Goal: Task Accomplishment & Management: Use online tool/utility

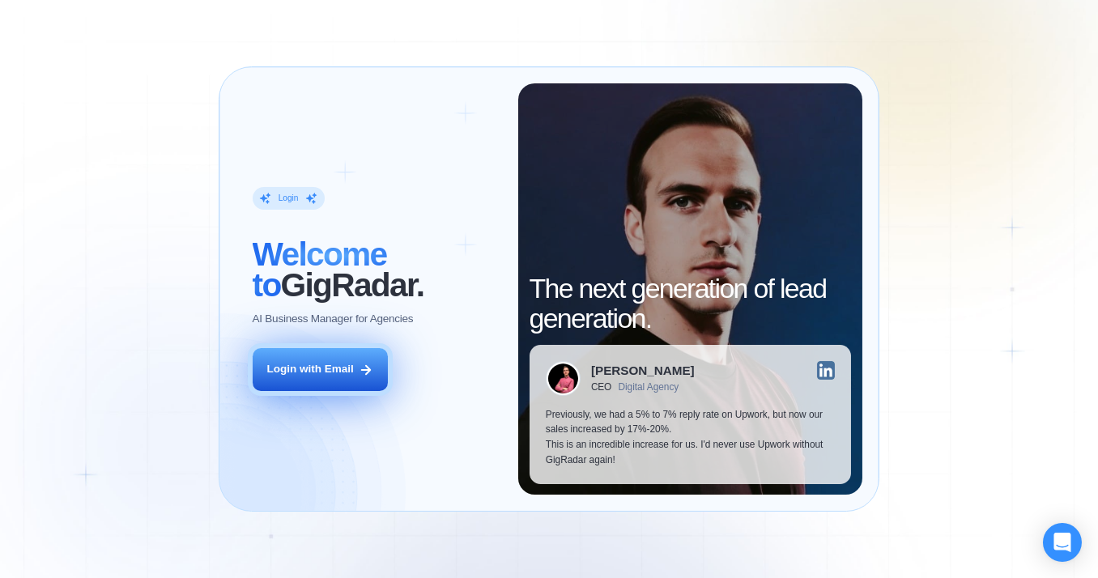
click at [303, 359] on button "Login with Email" at bounding box center [321, 369] width 136 height 43
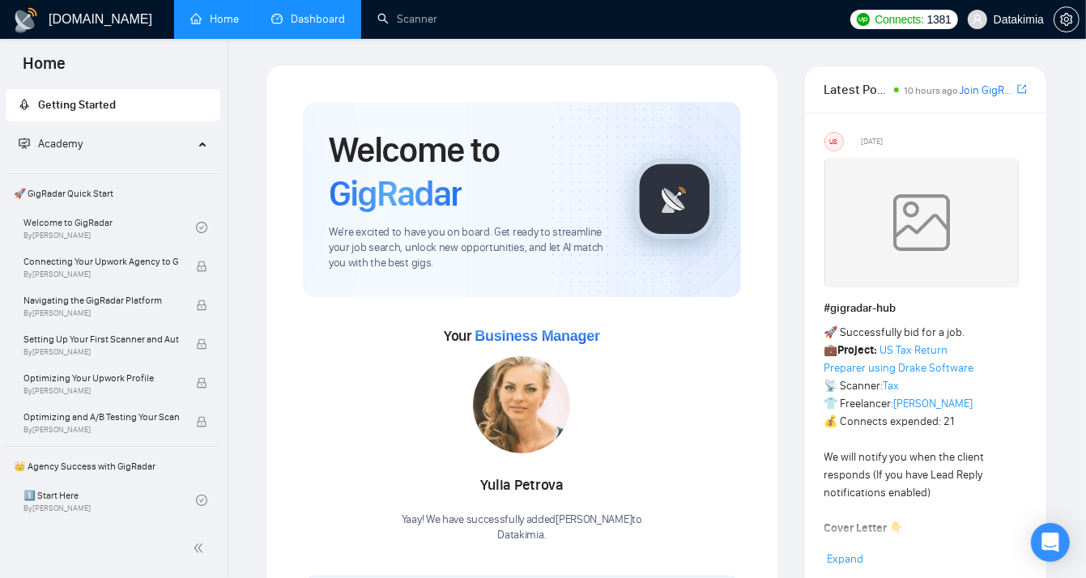
click at [329, 13] on link "Dashboard" at bounding box center [308, 19] width 74 height 14
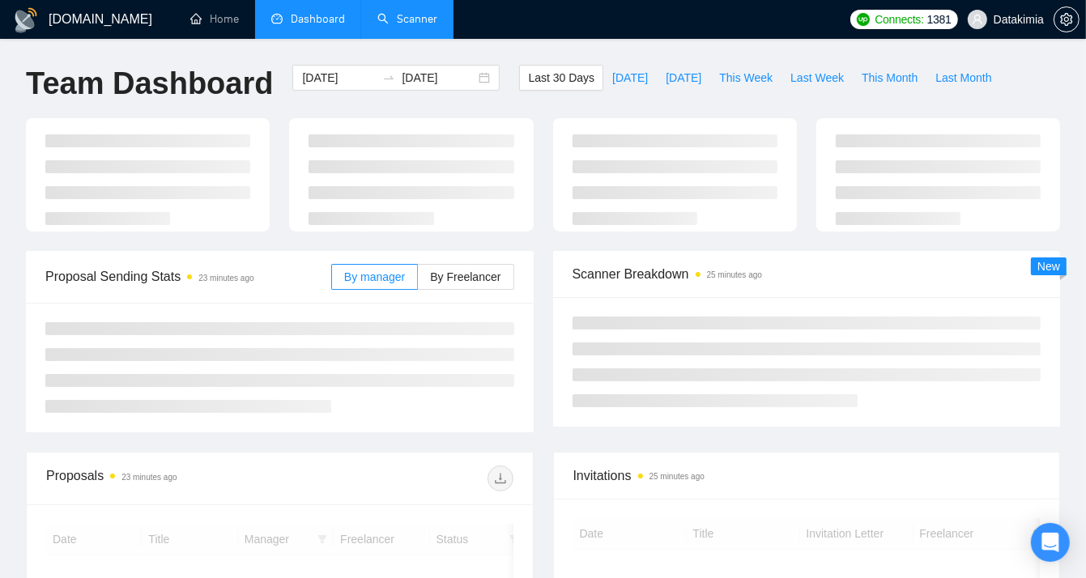
click at [424, 23] on link "Scanner" at bounding box center [407, 19] width 60 height 14
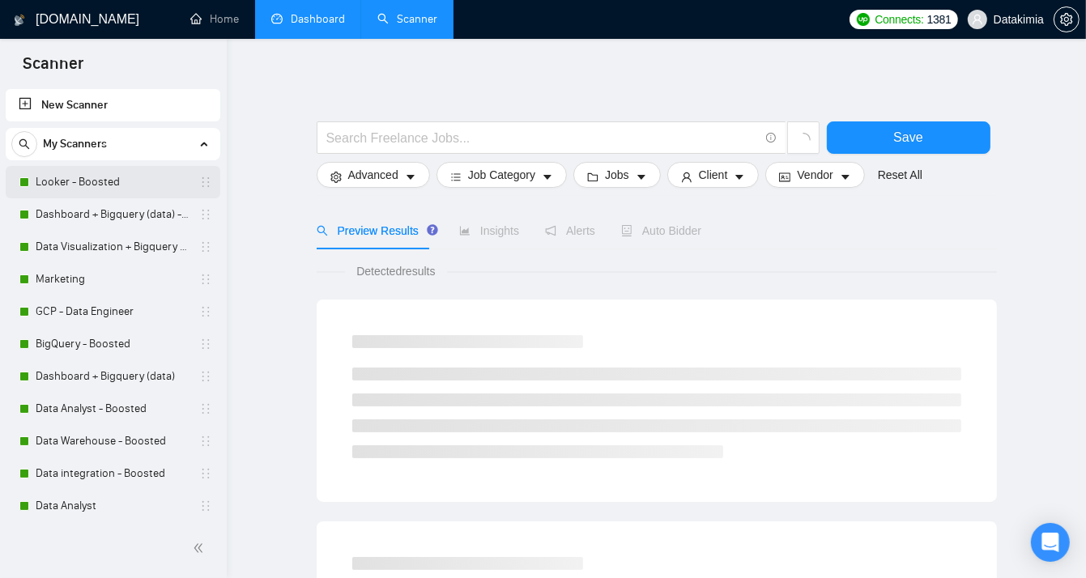
click at [100, 180] on link "Looker - Boosted" at bounding box center [113, 182] width 154 height 32
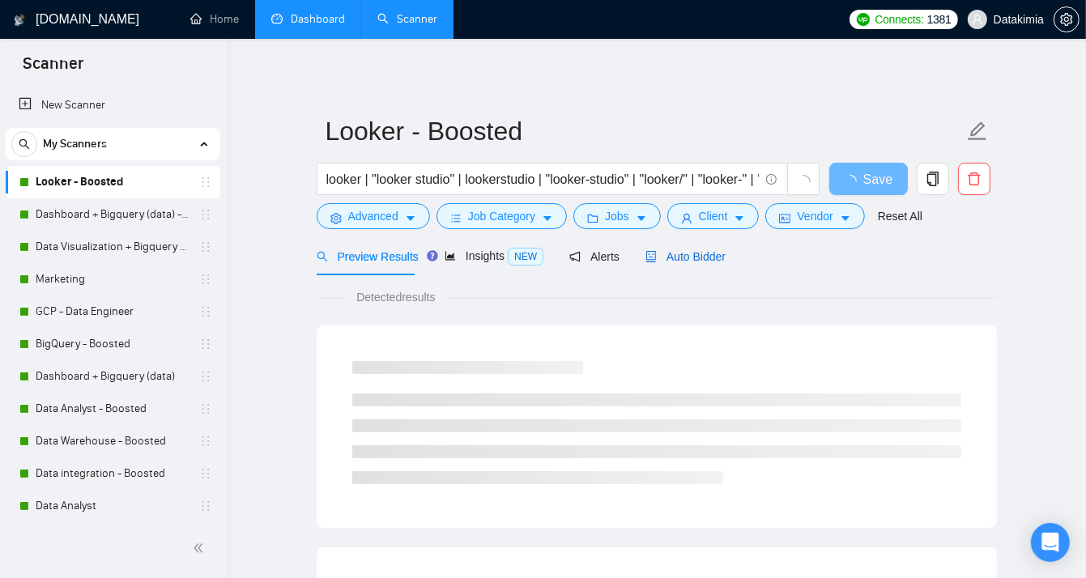
click at [664, 250] on span "Auto Bidder" at bounding box center [685, 256] width 80 height 13
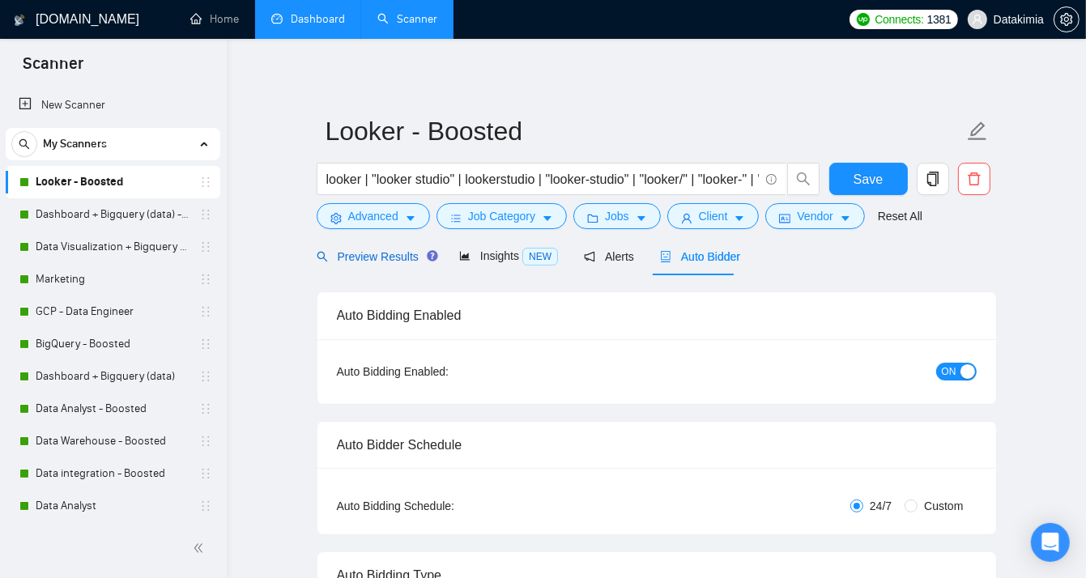
click at [355, 257] on span "Preview Results" at bounding box center [375, 256] width 117 height 13
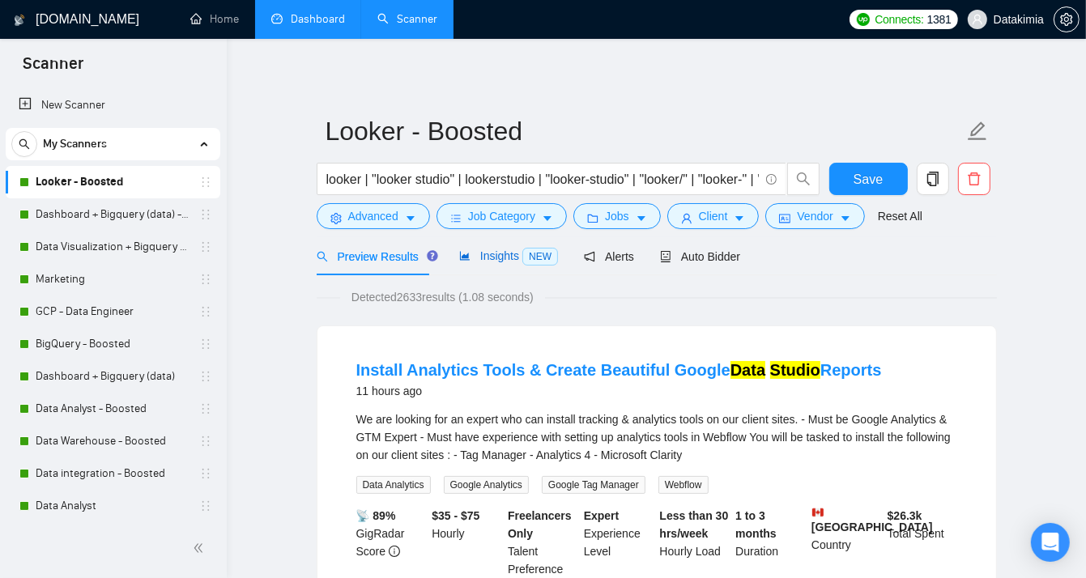
click at [503, 257] on span "Insights NEW" at bounding box center [508, 255] width 99 height 13
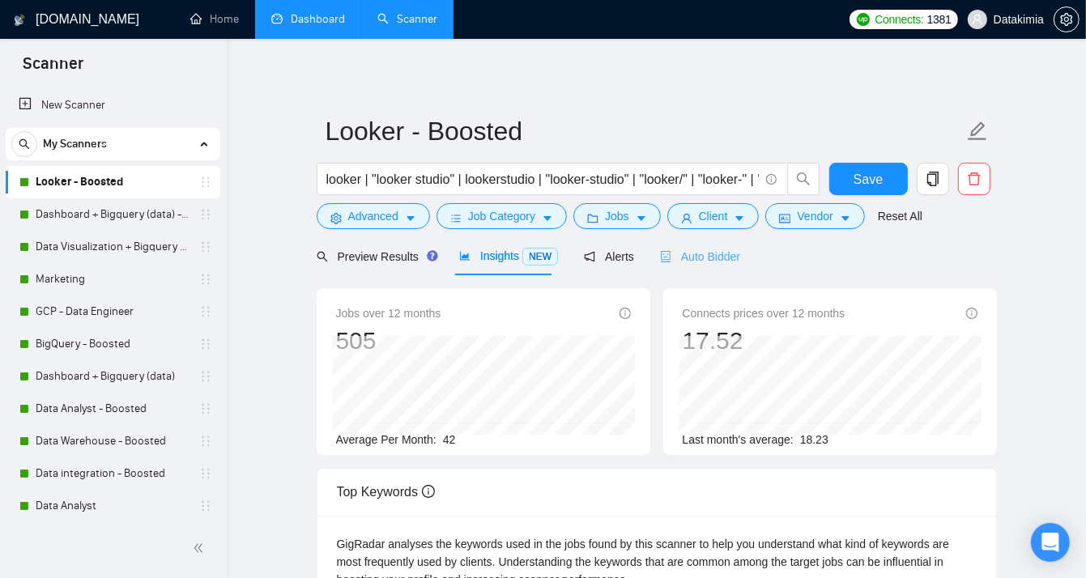
click at [722, 266] on div "Auto Bidder" at bounding box center [700, 256] width 80 height 38
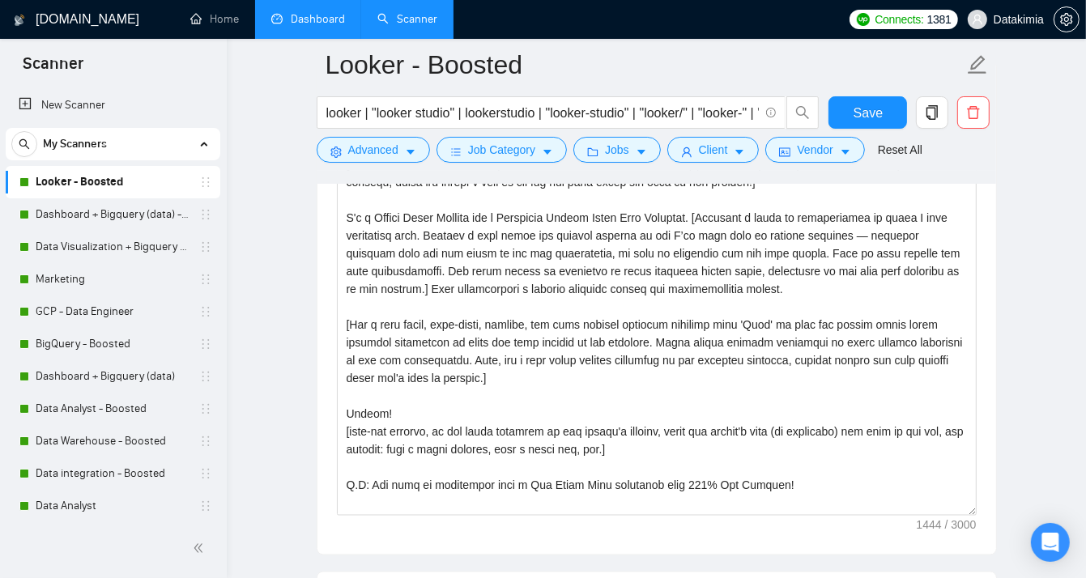
scroll to position [1834, 0]
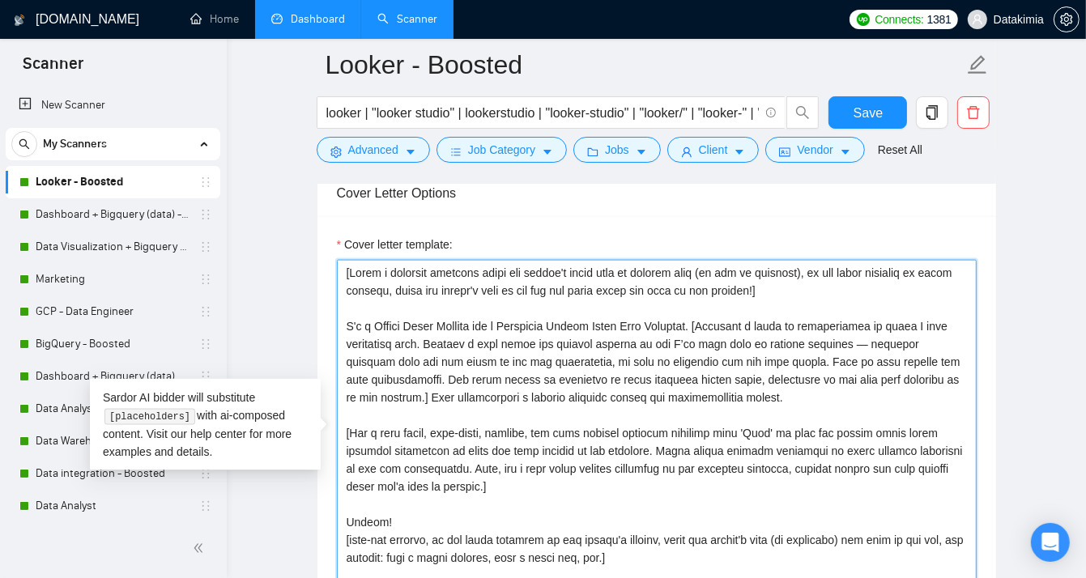
drag, startPoint x: 746, startPoint y: 355, endPoint x: 542, endPoint y: 353, distance: 203.2
click at [542, 353] on textarea "Cover letter template:" at bounding box center [656, 442] width 639 height 364
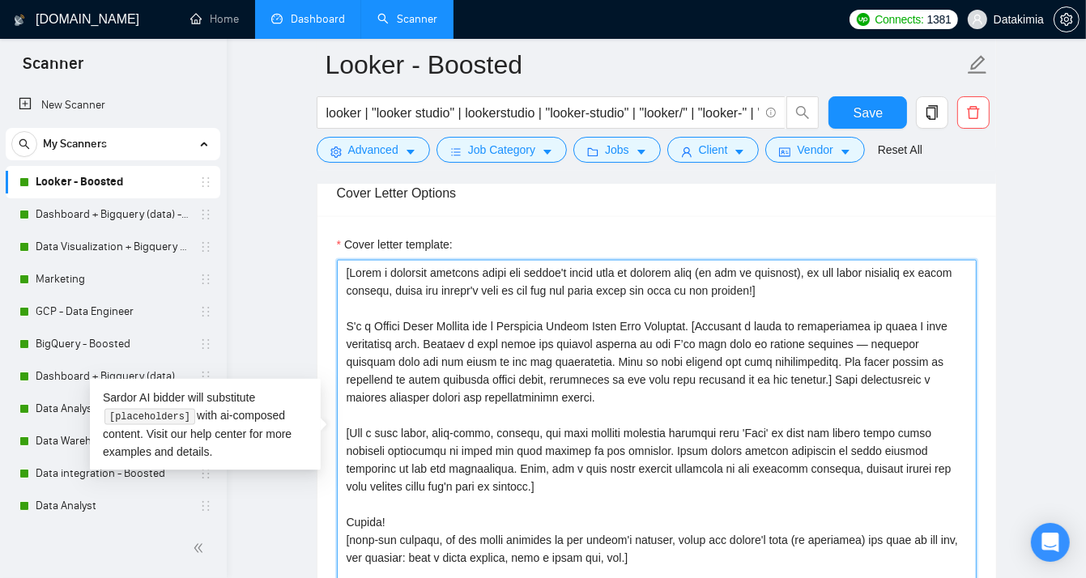
click at [717, 400] on textarea "Cover letter template:" at bounding box center [656, 442] width 639 height 364
drag, startPoint x: 768, startPoint y: 352, endPoint x: 793, endPoint y: 406, distance: 59.8
click at [793, 406] on textarea "Cover letter template:" at bounding box center [656, 442] width 639 height 364
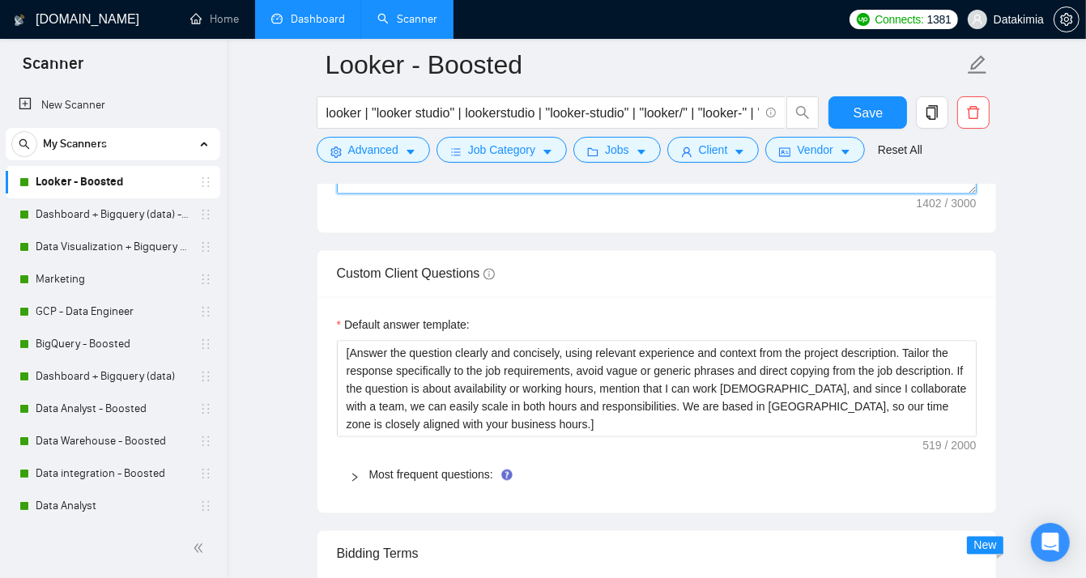
scroll to position [2347, 0]
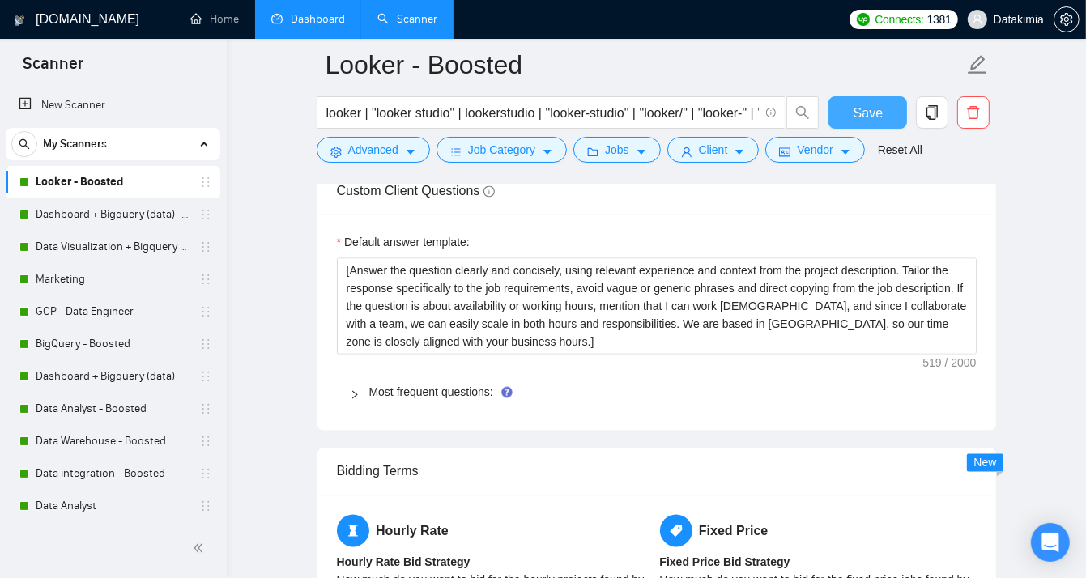
type textarea "[Write a personal greeting using the client's first name or company name (if an…"
click at [862, 116] on span "Save" at bounding box center [867, 113] width 29 height 20
click at [88, 215] on link "Dashboard + Bigquery (data) - Boosted" at bounding box center [113, 214] width 154 height 32
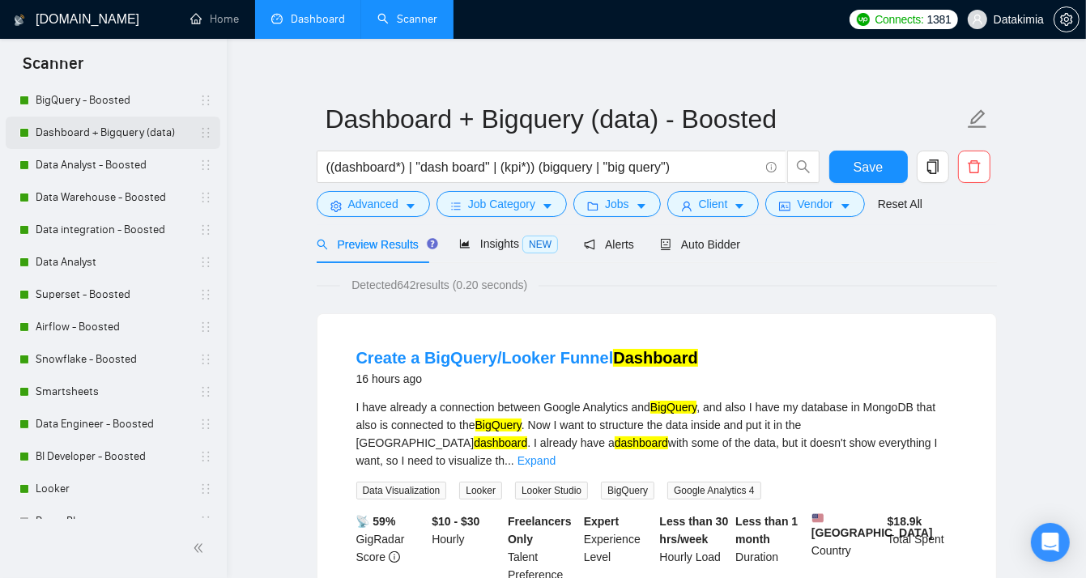
scroll to position [270, 0]
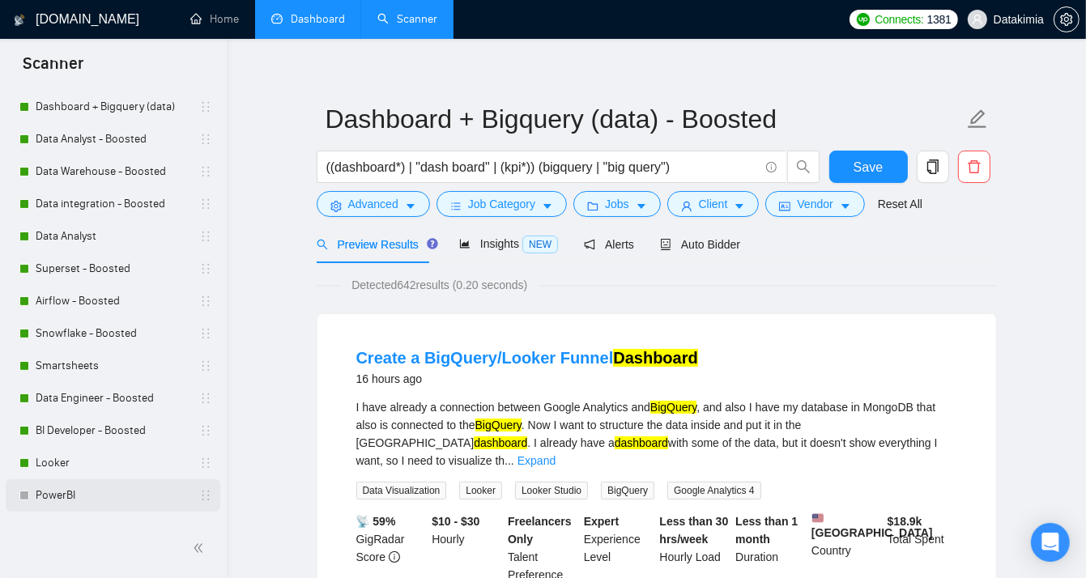
click at [81, 503] on link "PowerBI" at bounding box center [113, 495] width 154 height 32
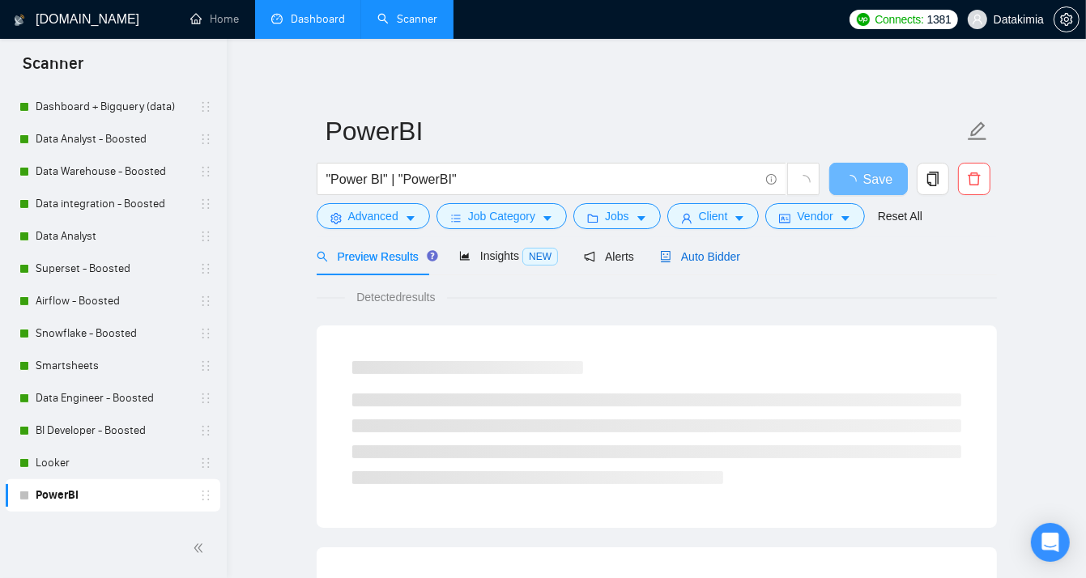
click at [696, 260] on span "Auto Bidder" at bounding box center [700, 256] width 80 height 13
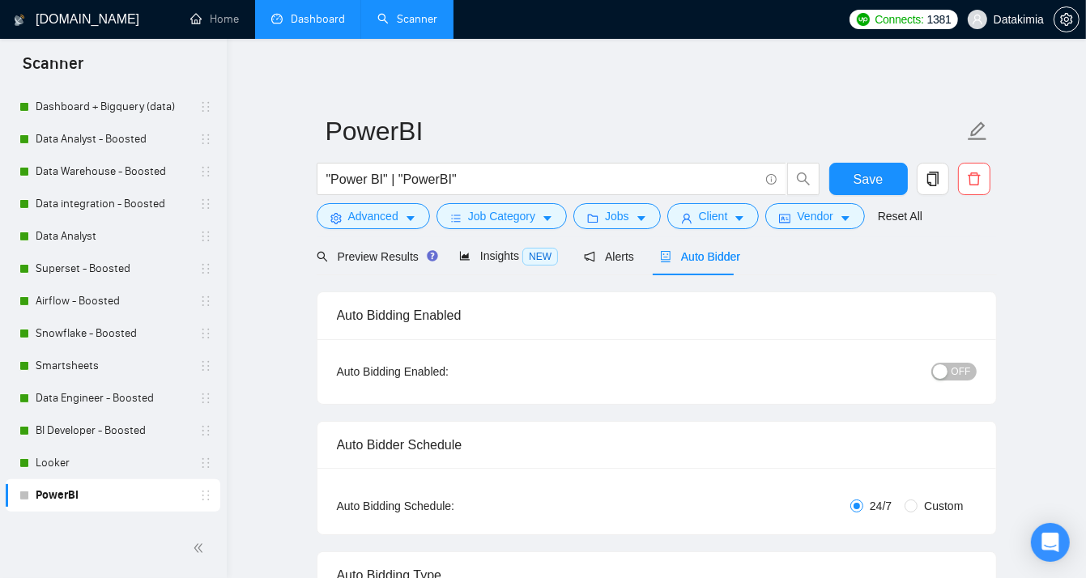
click at [956, 372] on span "OFF" at bounding box center [960, 372] width 19 height 18
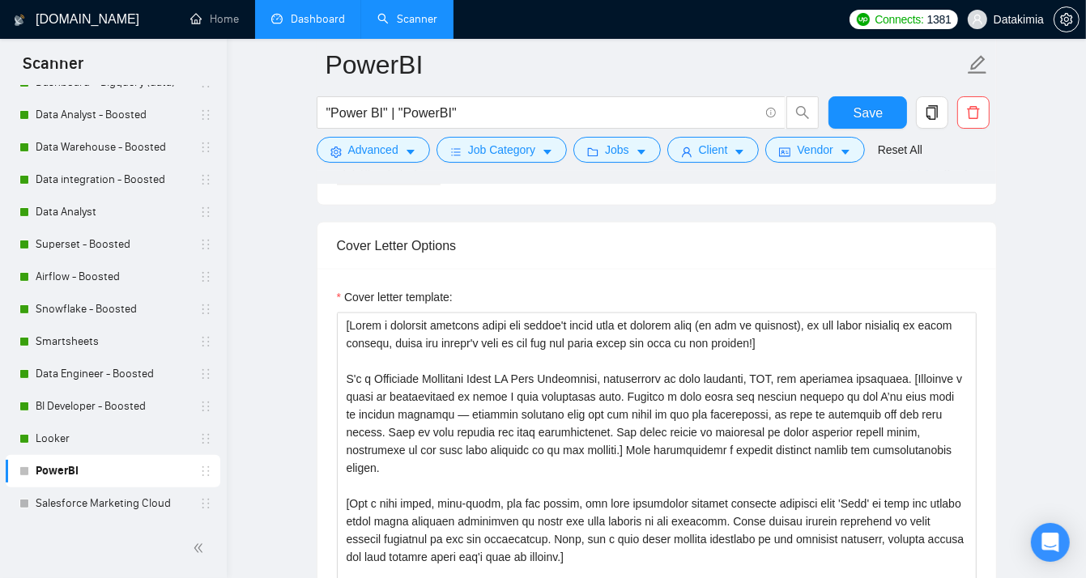
scroll to position [404, 0]
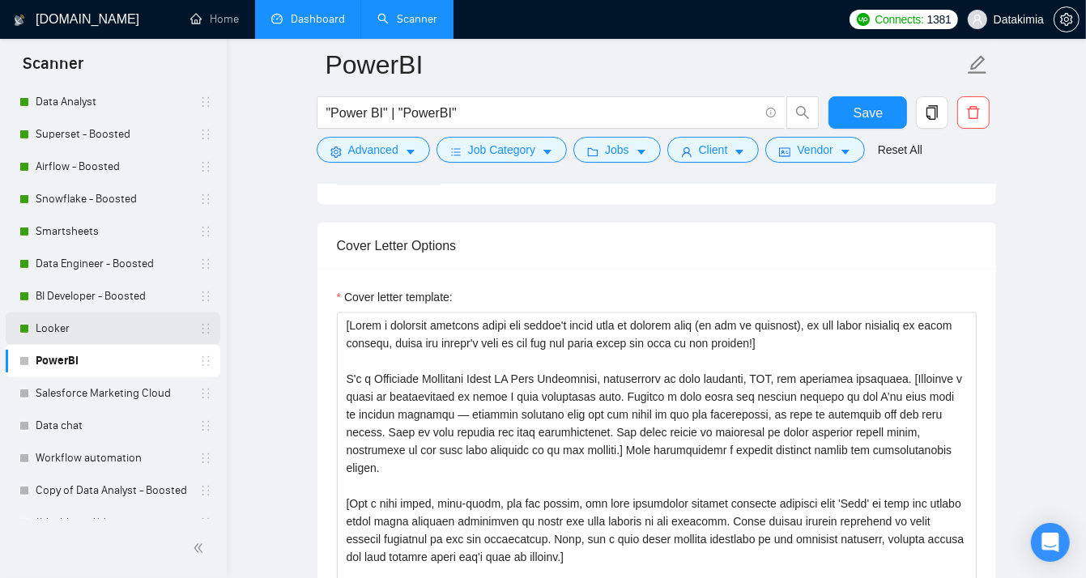
click at [126, 318] on link "Looker" at bounding box center [113, 328] width 154 height 32
click at [870, 128] on button "Save" at bounding box center [867, 112] width 79 height 32
click at [304, 16] on link "Dashboard" at bounding box center [308, 19] width 74 height 14
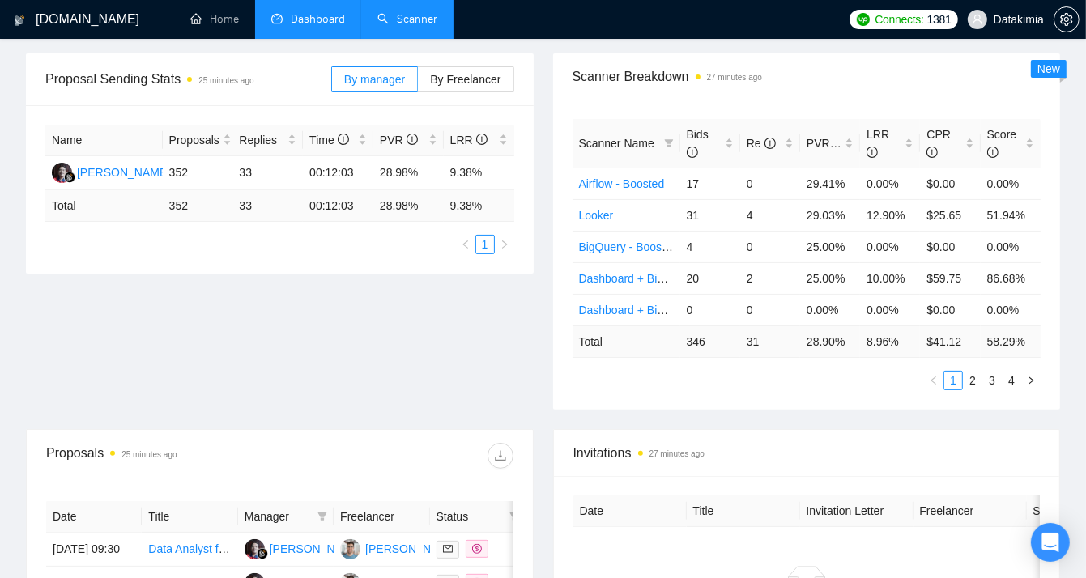
scroll to position [202, 0]
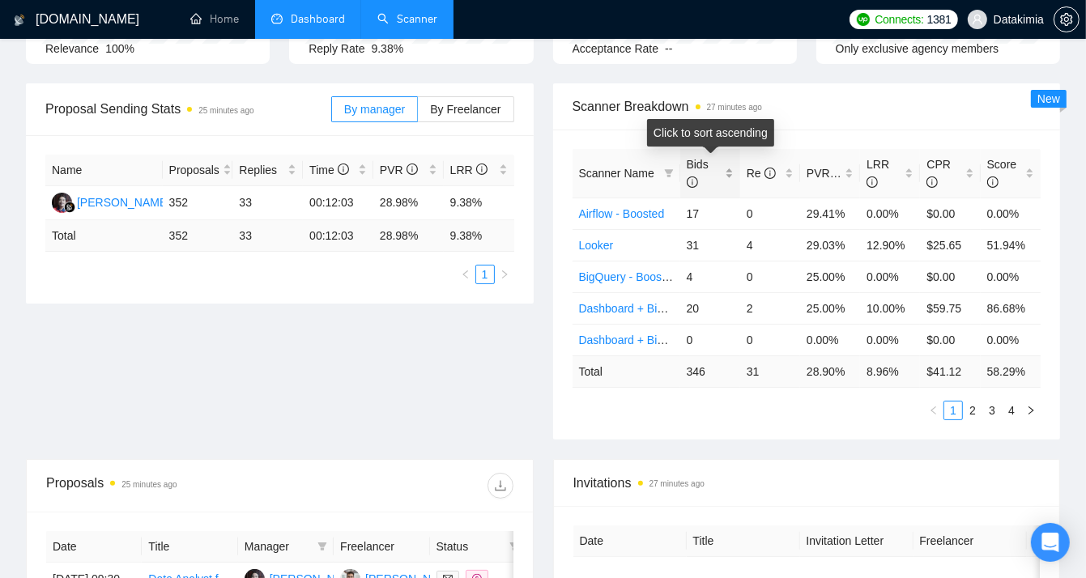
click at [731, 174] on div "Bids" at bounding box center [709, 173] width 47 height 36
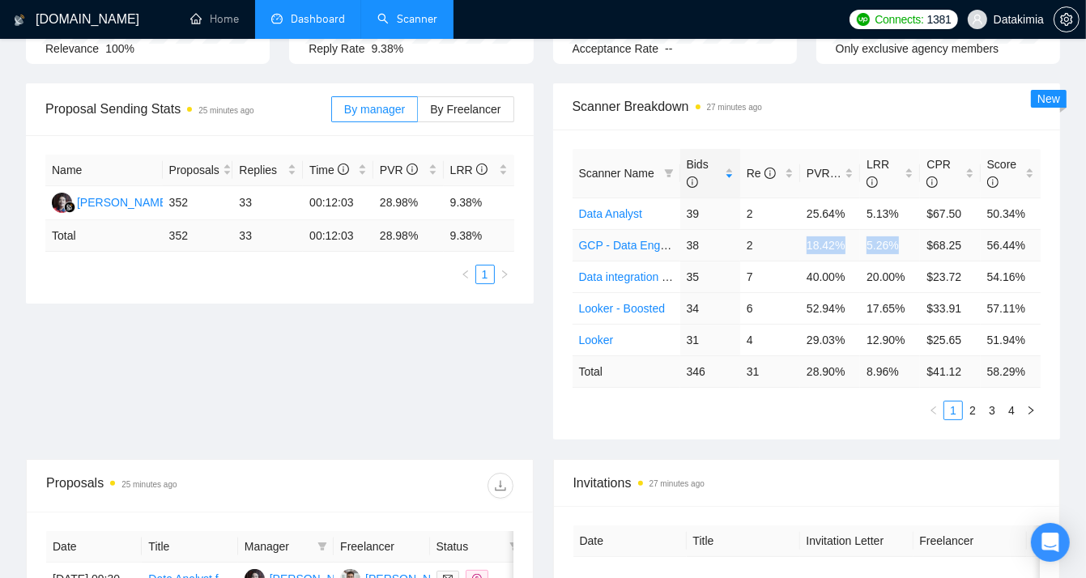
drag, startPoint x: 753, startPoint y: 241, endPoint x: 902, endPoint y: 243, distance: 149.0
click at [902, 243] on tr "GCP - Data Engineer 38 2 18.42% 5.26% $68.25 56.44%" at bounding box center [806, 245] width 469 height 32
drag, startPoint x: 864, startPoint y: 274, endPoint x: 900, endPoint y: 275, distance: 36.4
click at [900, 275] on td "20.00%" at bounding box center [890, 277] width 60 height 32
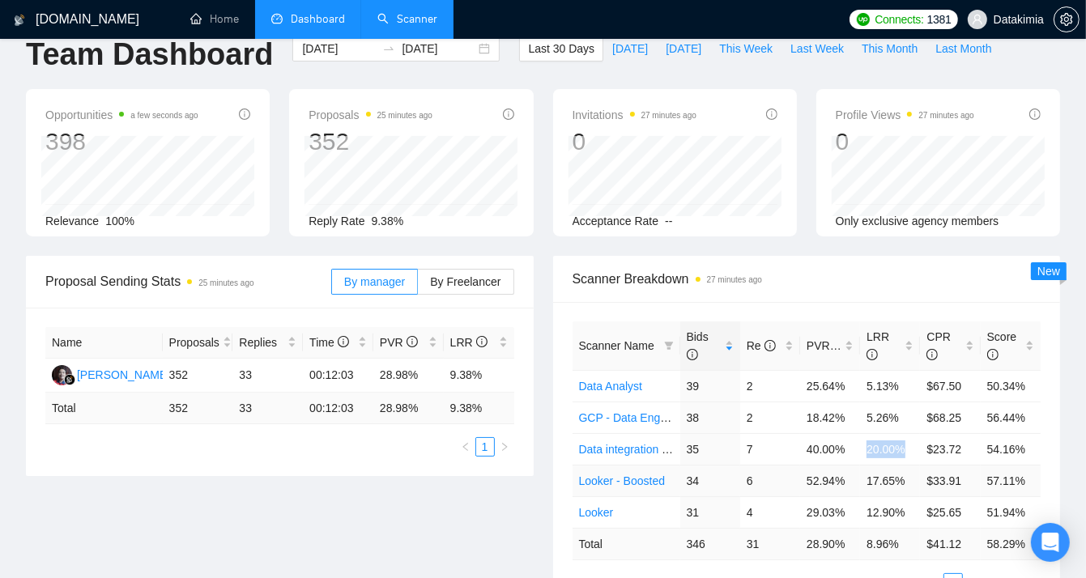
scroll to position [0, 0]
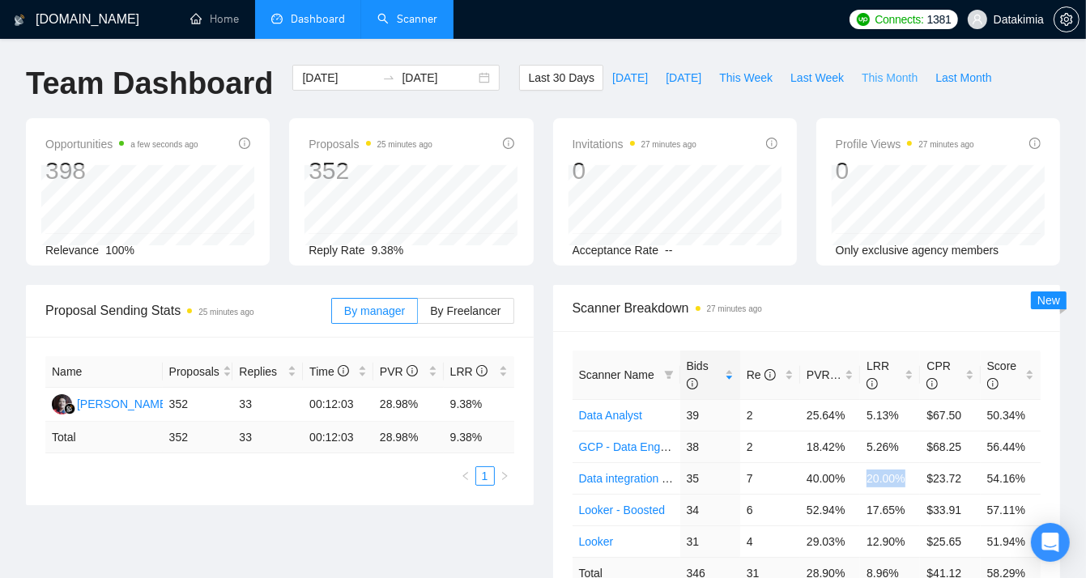
click at [861, 81] on span "This Month" at bounding box center [889, 78] width 56 height 18
type input "2025-09-01"
type input "2025-09-30"
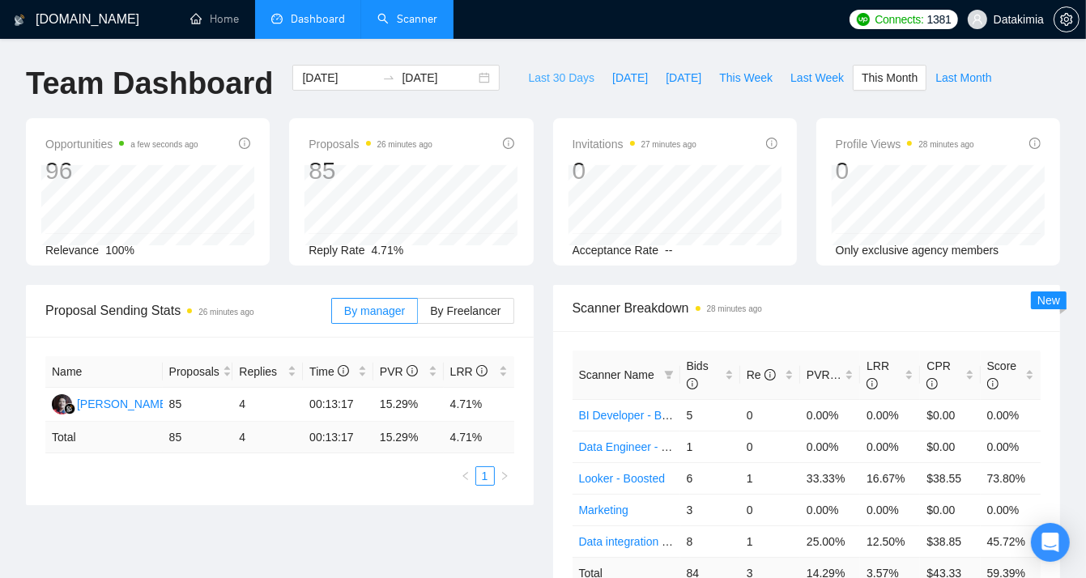
click at [567, 79] on span "Last 30 Days" at bounding box center [561, 78] width 66 height 18
type input "[DATE]"
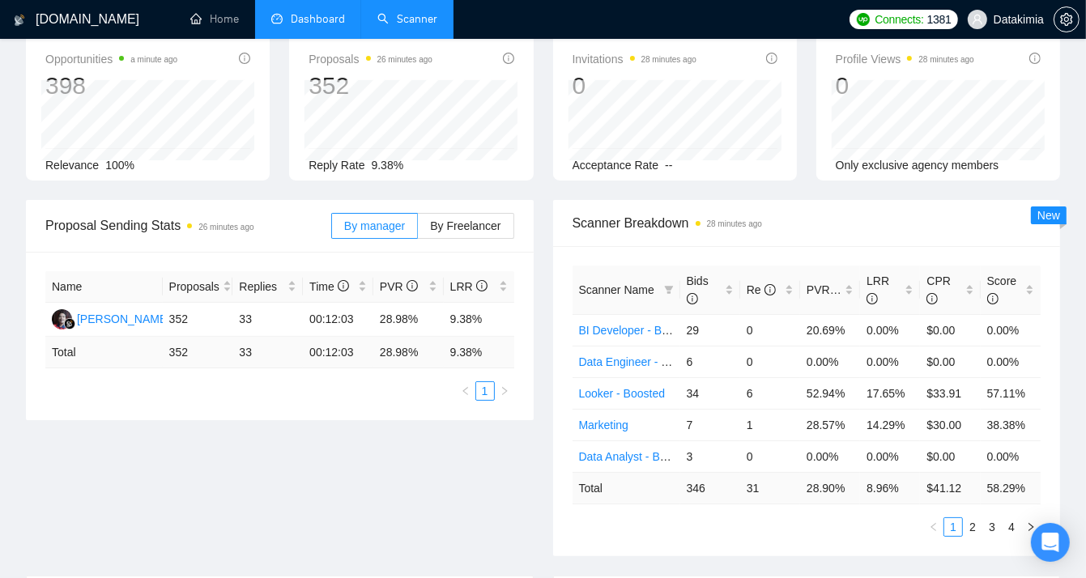
scroll to position [134, 0]
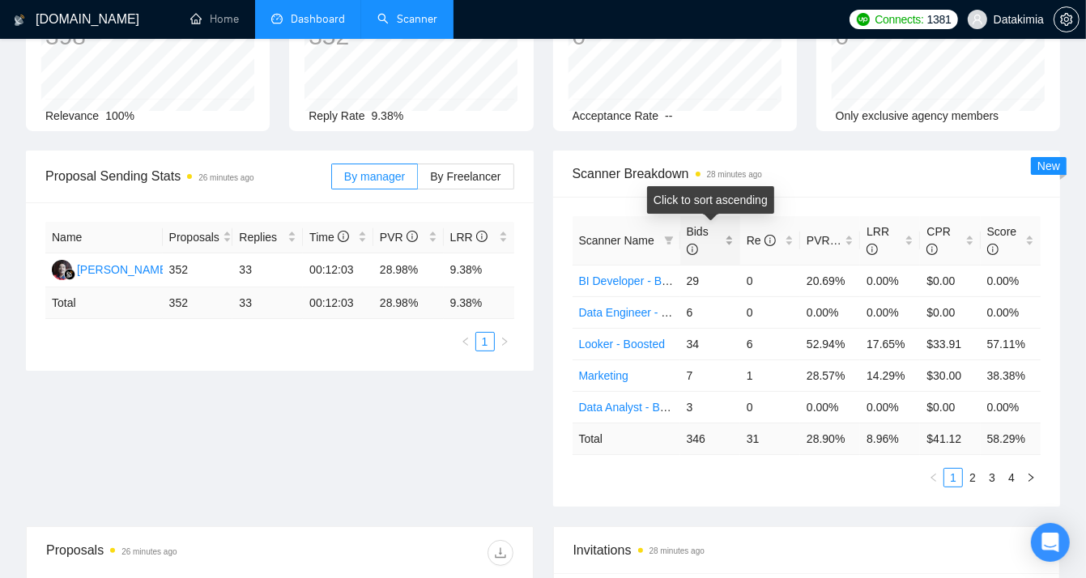
click at [731, 244] on div "Bids" at bounding box center [709, 241] width 47 height 36
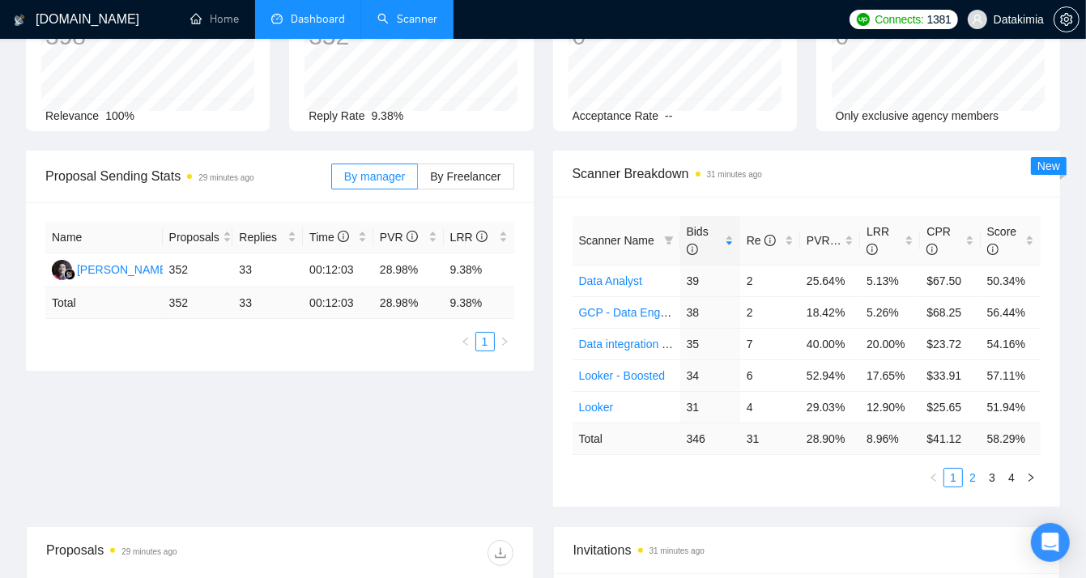
click at [979, 478] on link "2" at bounding box center [972, 478] width 18 height 18
click at [990, 478] on link "3" at bounding box center [992, 478] width 18 height 18
click at [947, 476] on link "1" at bounding box center [953, 478] width 18 height 18
click at [728, 242] on div "Bids" at bounding box center [709, 241] width 47 height 36
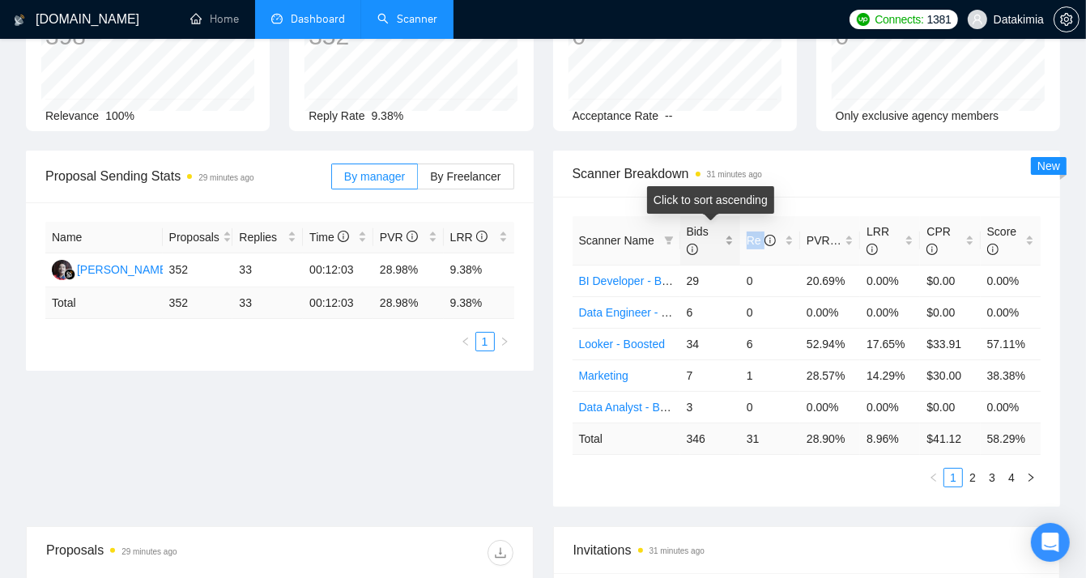
click at [728, 242] on div "Bids" at bounding box center [709, 241] width 47 height 36
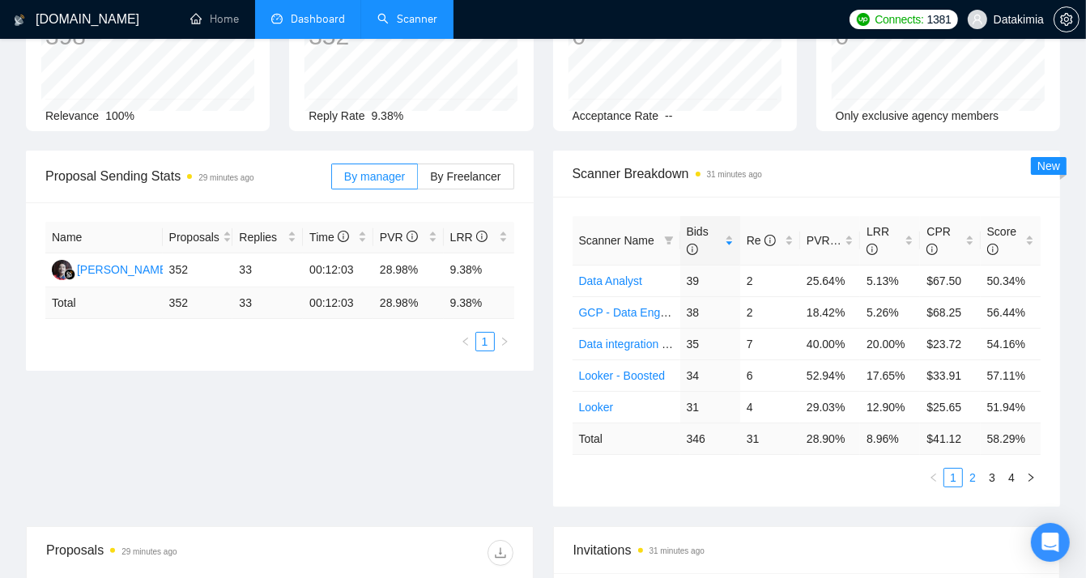
click at [967, 476] on link "2" at bounding box center [972, 478] width 18 height 18
click at [992, 475] on link "3" at bounding box center [992, 478] width 18 height 18
click at [1017, 480] on link "4" at bounding box center [1011, 478] width 18 height 18
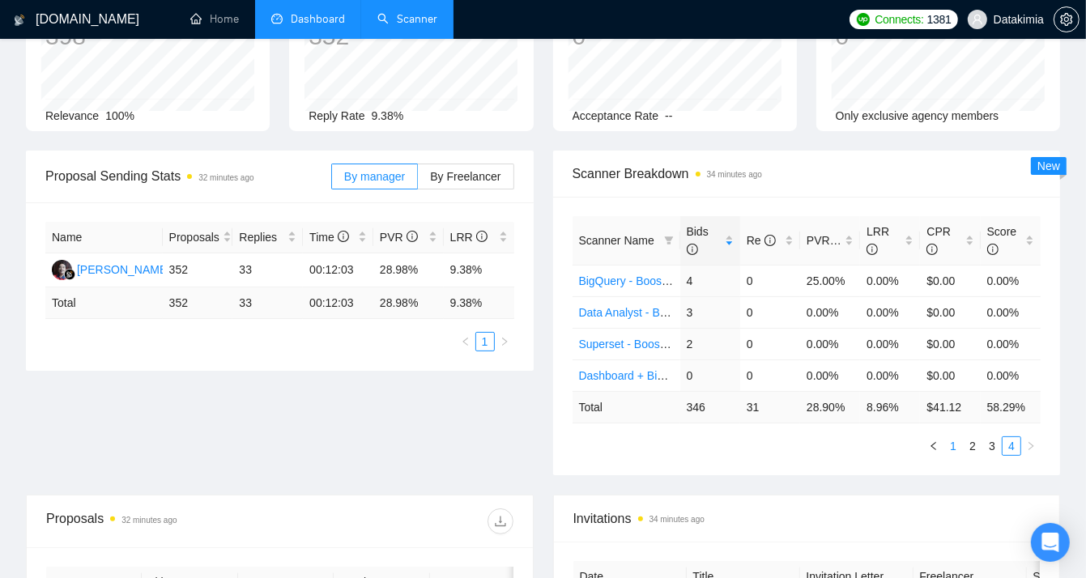
click at [951, 452] on link "1" at bounding box center [953, 446] width 18 height 18
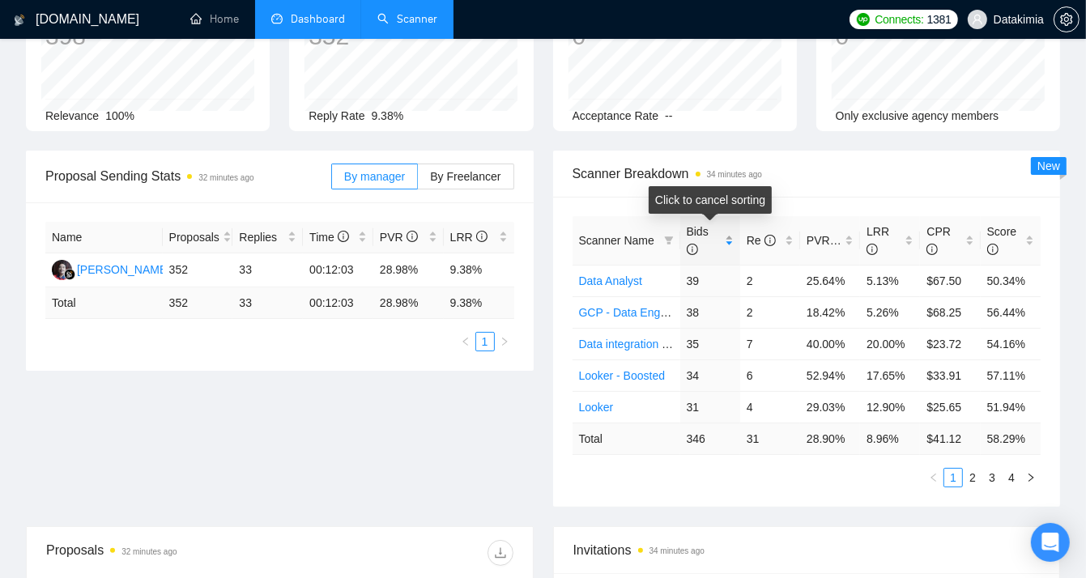
click at [732, 232] on div "Bids" at bounding box center [709, 241] width 47 height 36
click at [733, 244] on div "Bids" at bounding box center [709, 241] width 47 height 36
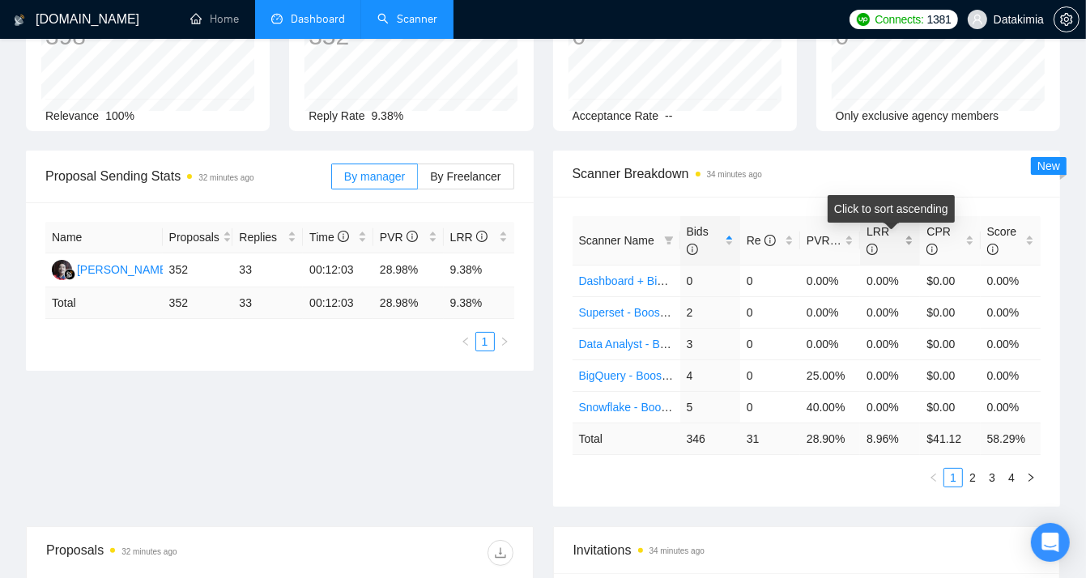
click at [911, 244] on div "LRR" at bounding box center [889, 241] width 47 height 36
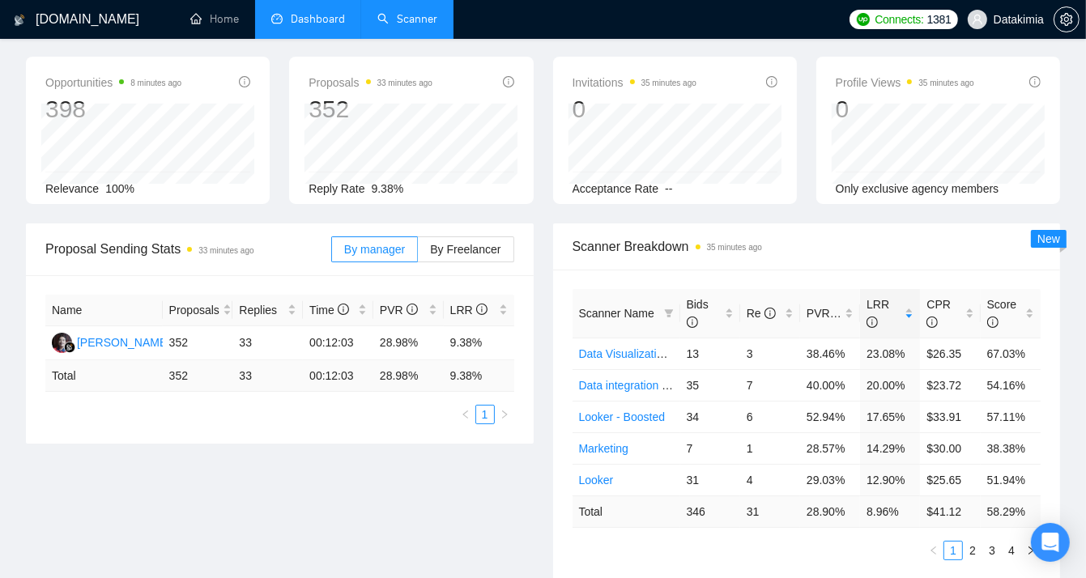
scroll to position [0, 0]
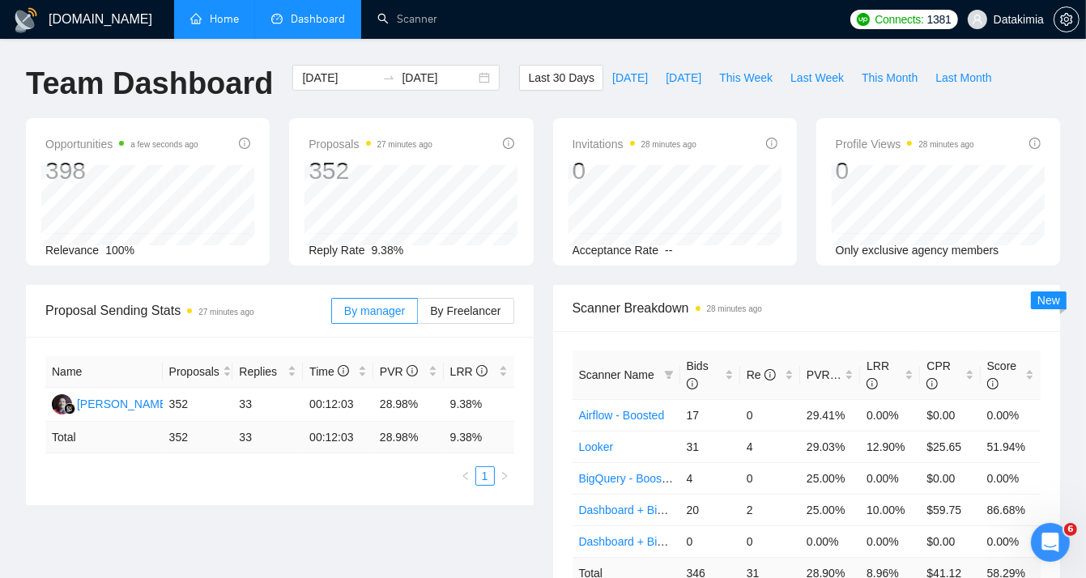
click at [225, 15] on link "Home" at bounding box center [214, 19] width 49 height 14
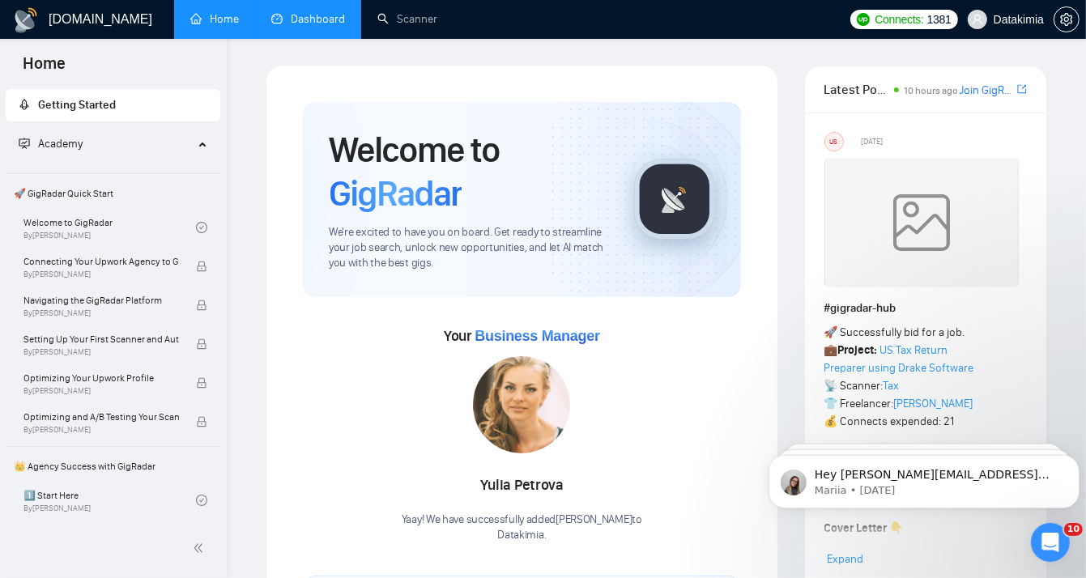
click at [289, 12] on link "Dashboard" at bounding box center [308, 19] width 74 height 14
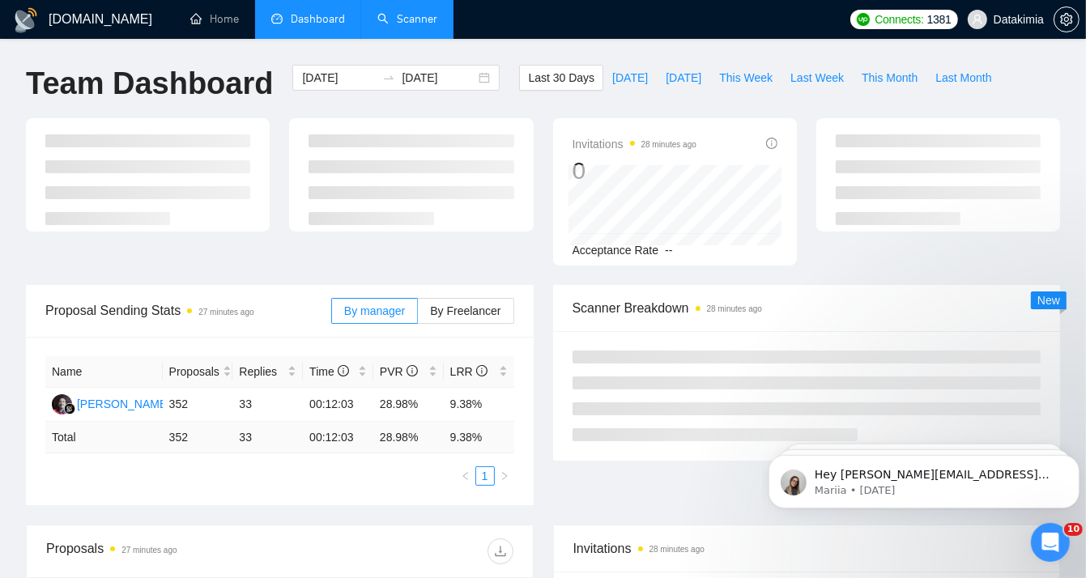
click at [405, 12] on link "Scanner" at bounding box center [407, 19] width 60 height 14
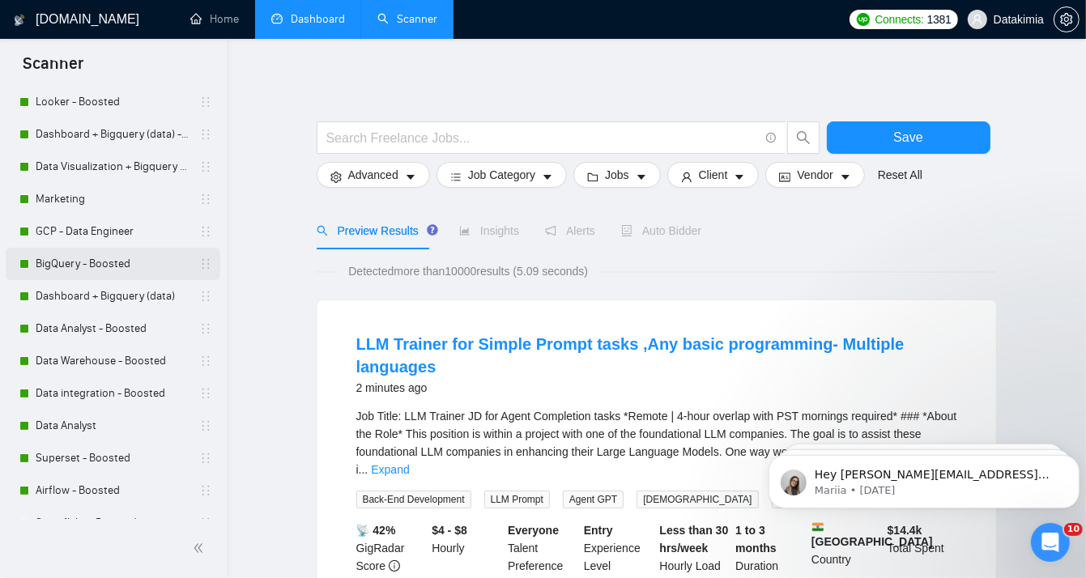
scroll to position [108, 0]
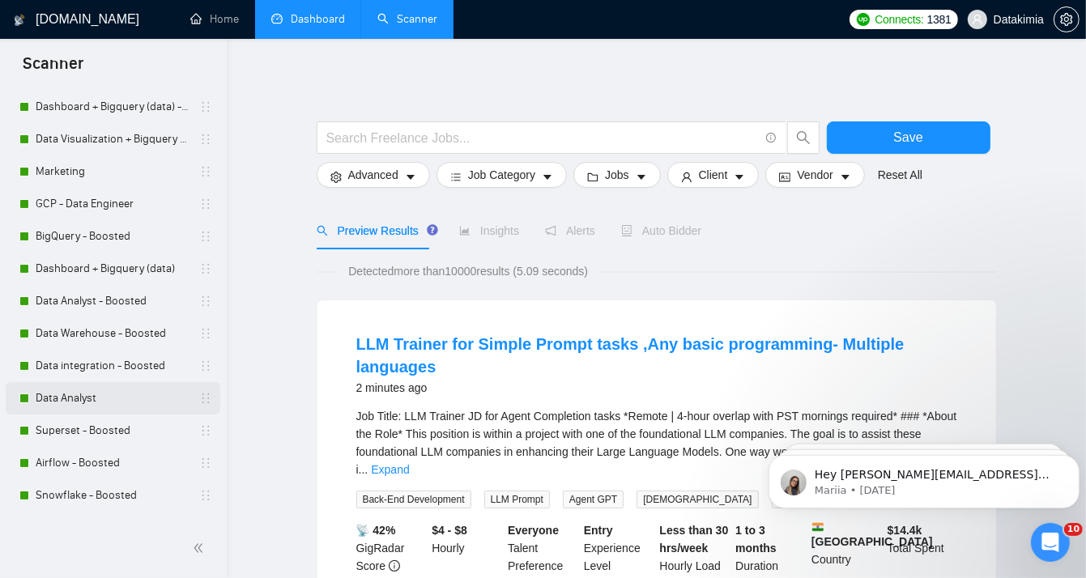
click at [90, 402] on link "Data Analyst" at bounding box center [113, 398] width 154 height 32
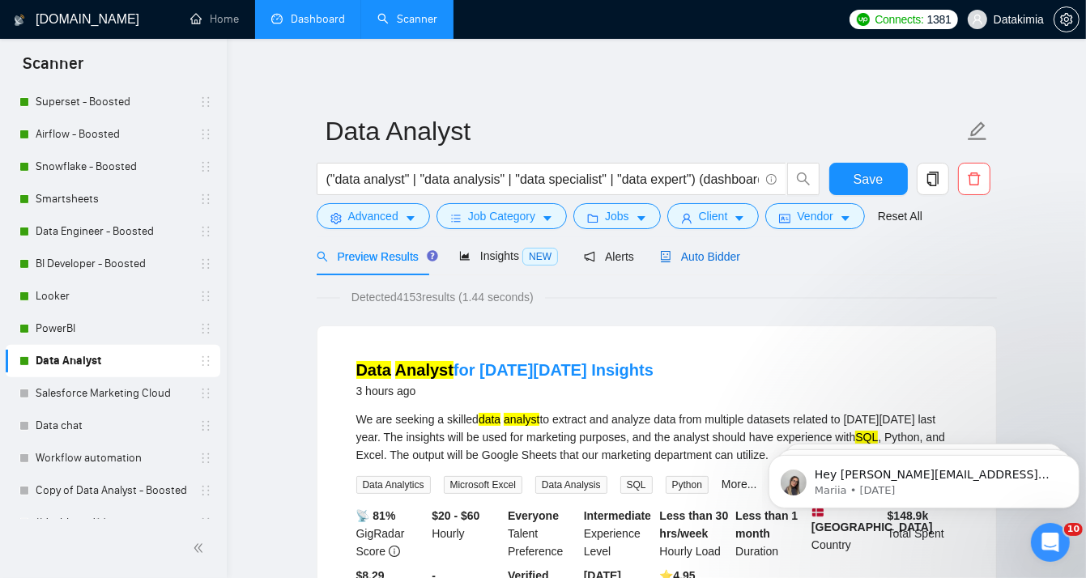
click at [702, 261] on span "Auto Bidder" at bounding box center [700, 256] width 80 height 13
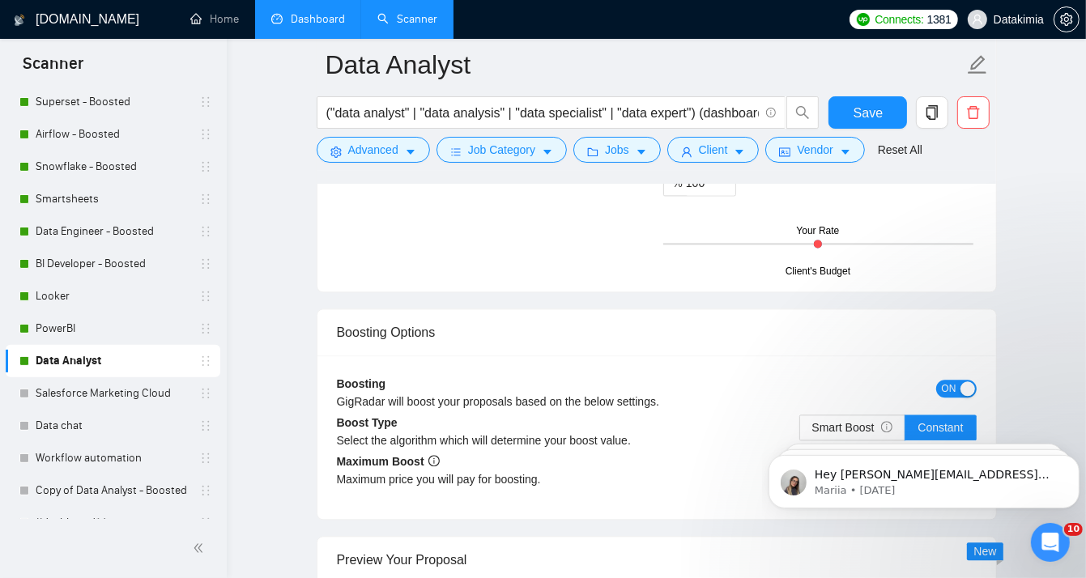
scroll to position [2941, 0]
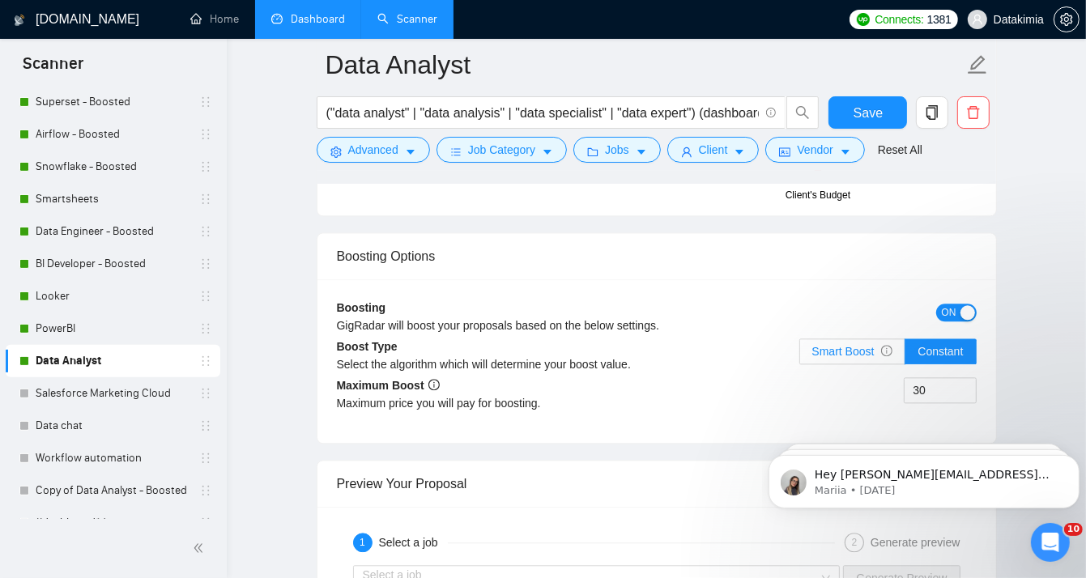
click at [852, 352] on label "Smart Boost" at bounding box center [852, 351] width 107 height 26
click at [800, 355] on input "Smart Boost" at bounding box center [800, 355] width 0 height 0
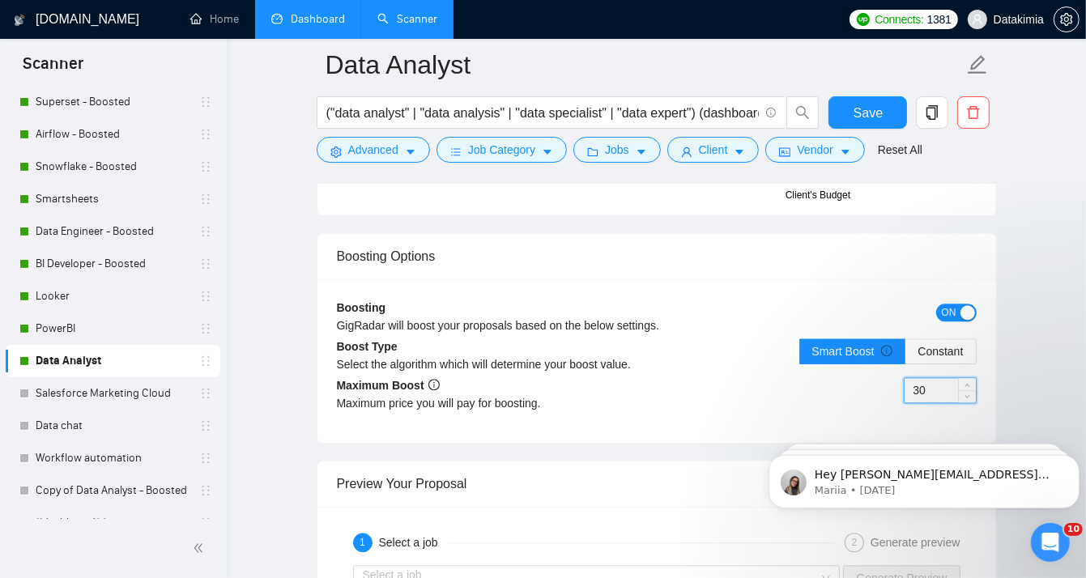
drag, startPoint x: 934, startPoint y: 377, endPoint x: 907, endPoint y: 377, distance: 27.5
click at [907, 378] on input "30" at bounding box center [939, 390] width 71 height 24
type input "40"
click at [871, 111] on span "Save" at bounding box center [867, 113] width 29 height 20
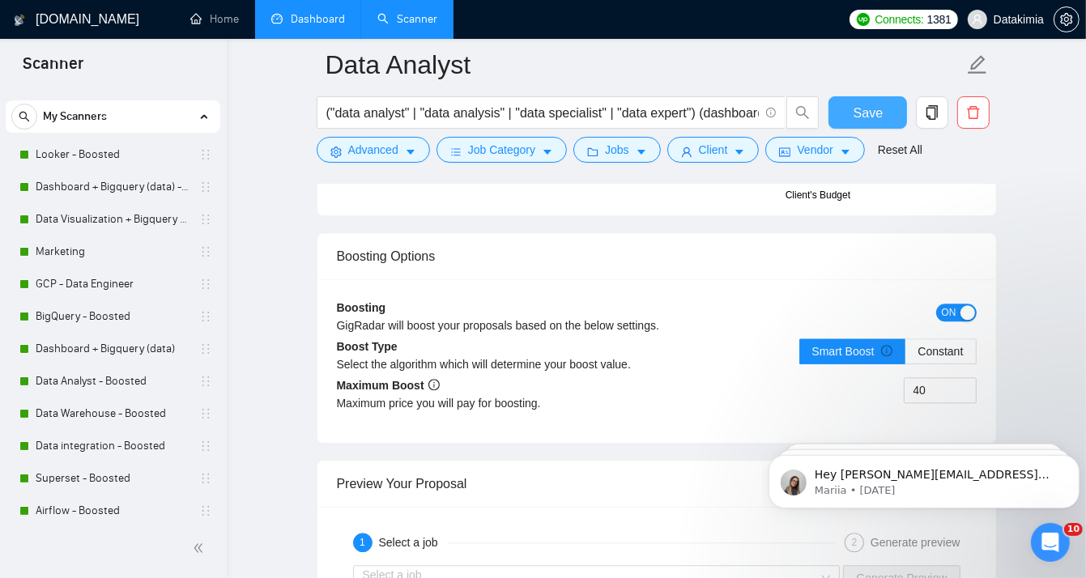
scroll to position [27, 0]
click at [142, 280] on link "GCP - Data Engineer" at bounding box center [113, 285] width 154 height 32
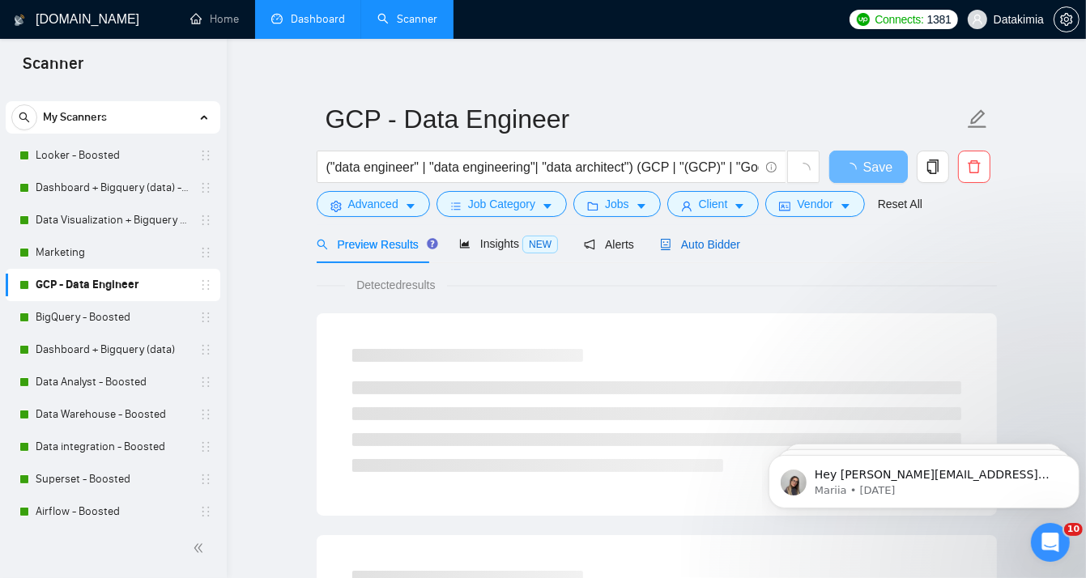
click at [701, 250] on span "Auto Bidder" at bounding box center [700, 244] width 80 height 13
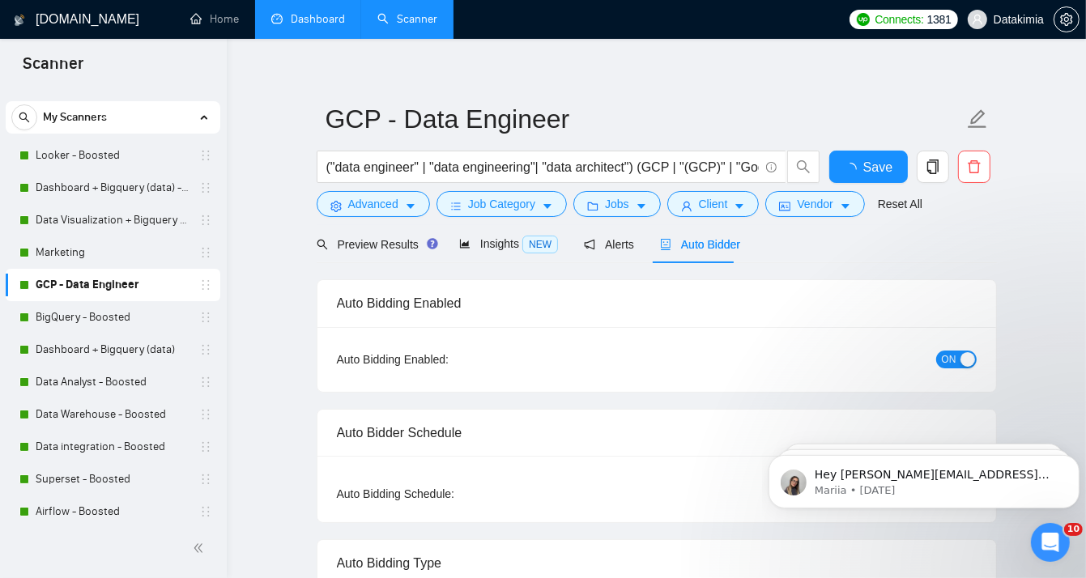
checkbox input "true"
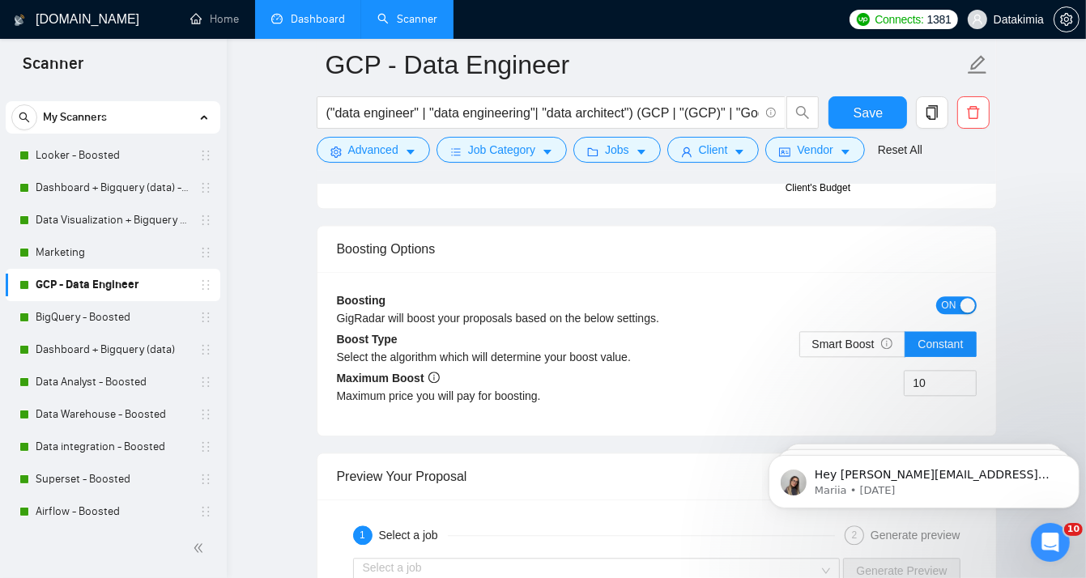
scroll to position [3034, 0]
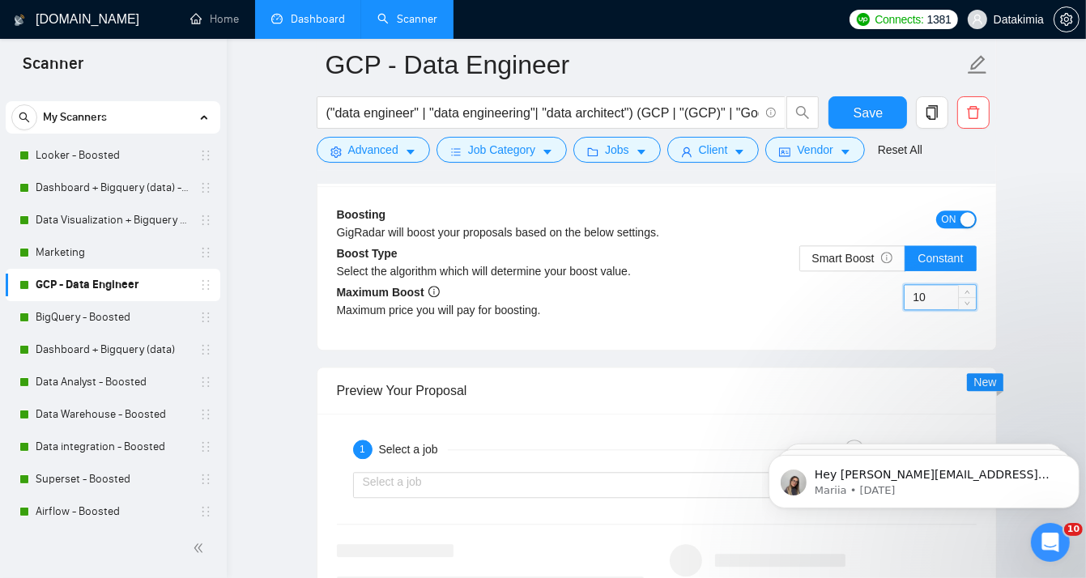
drag, startPoint x: 939, startPoint y: 285, endPoint x: 890, endPoint y: 283, distance: 48.6
click at [890, 284] on div "10" at bounding box center [816, 306] width 320 height 45
type input "40"
click at [875, 116] on div "Reset all filters" at bounding box center [892, 120] width 87 height 28
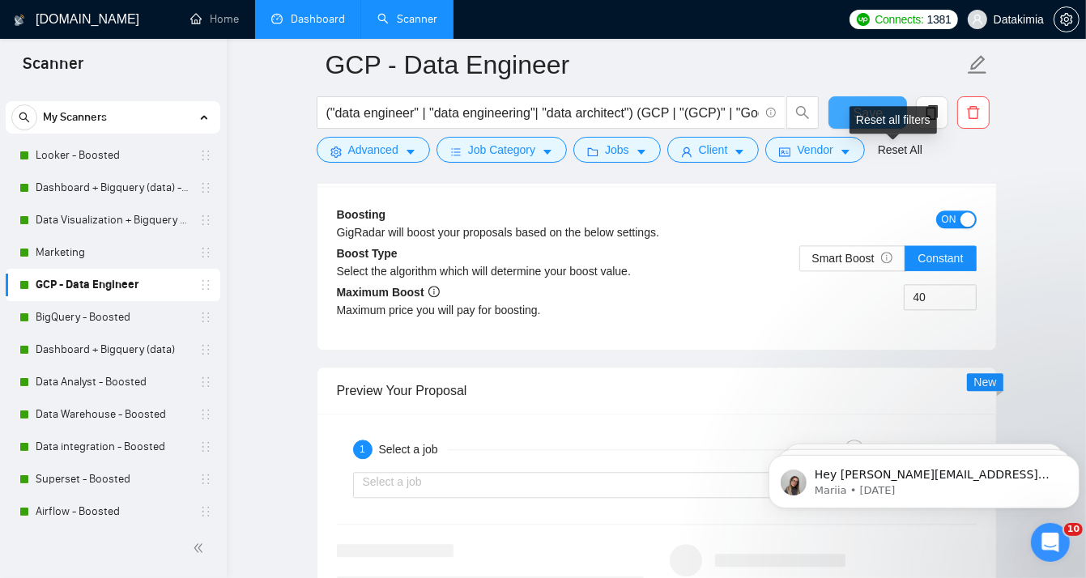
click at [864, 96] on button "Save" at bounding box center [867, 112] width 79 height 32
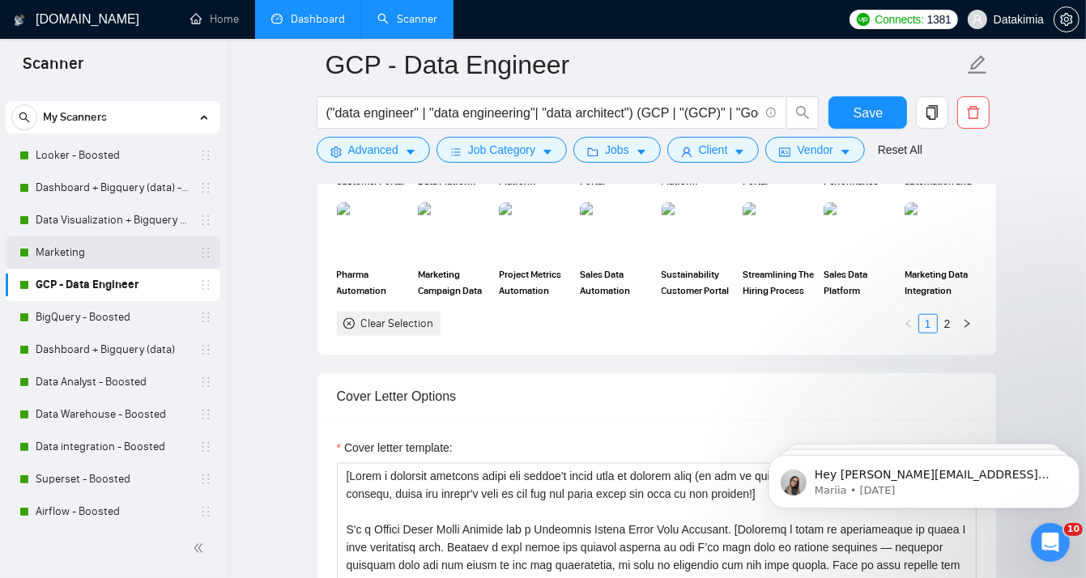
click at [130, 247] on link "Marketing" at bounding box center [113, 252] width 154 height 32
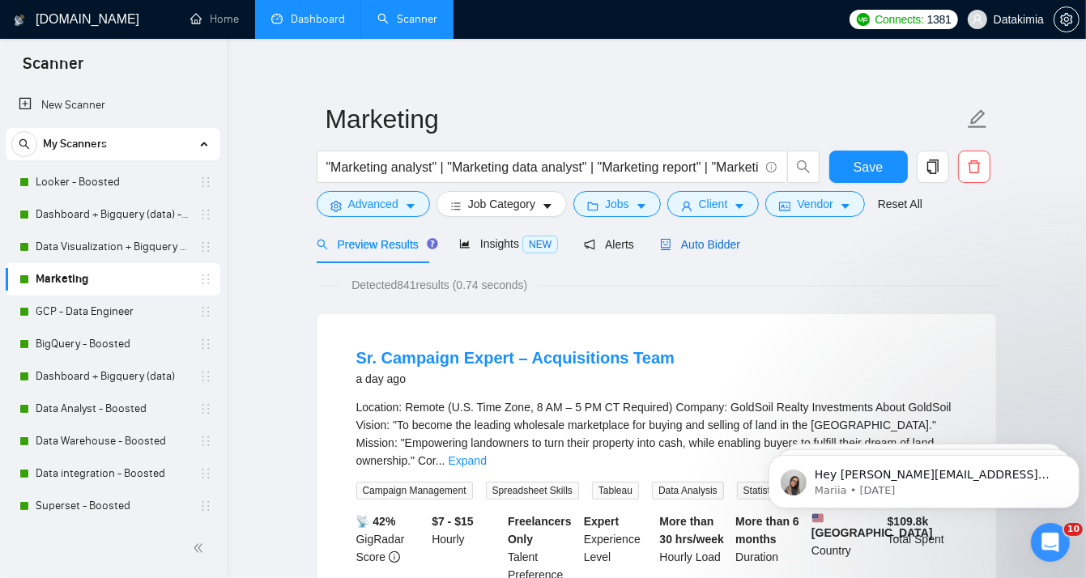
click at [684, 249] on span "Auto Bidder" at bounding box center [700, 244] width 80 height 13
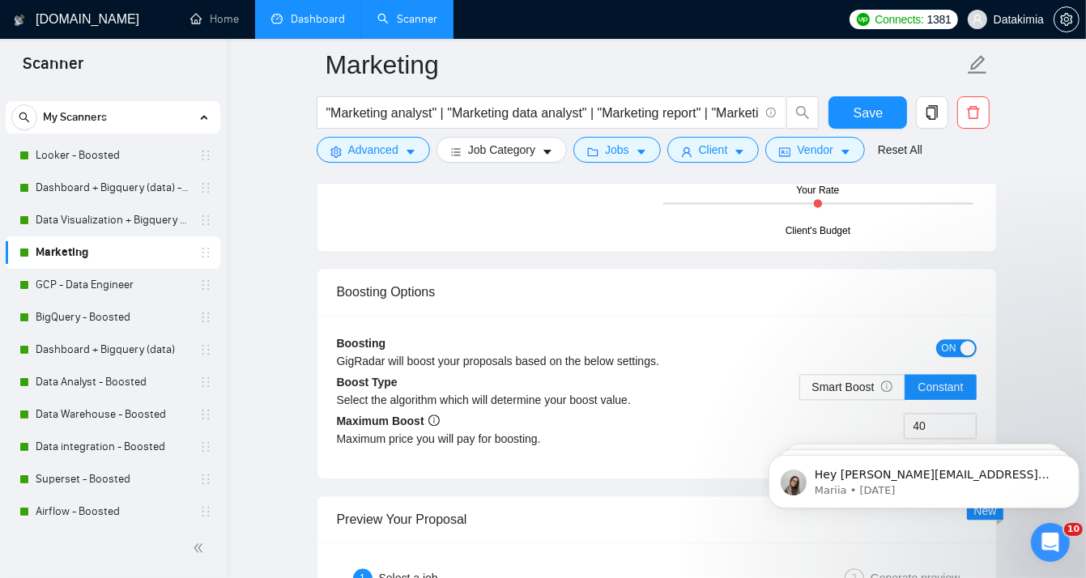
scroll to position [3007, 0]
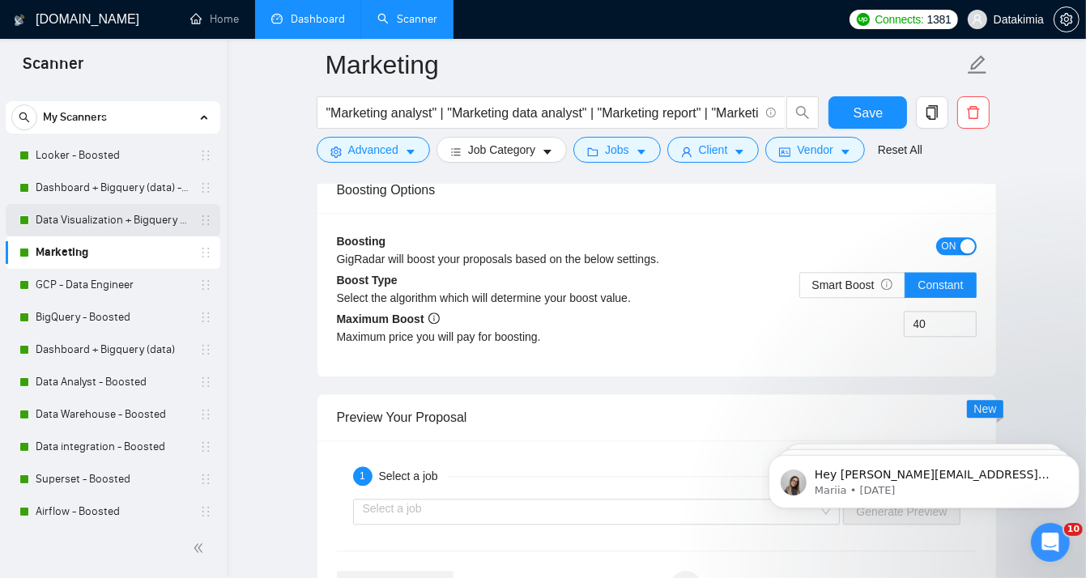
click at [89, 211] on link "Data Visualization + Bigquery - Boosted" at bounding box center [113, 220] width 154 height 32
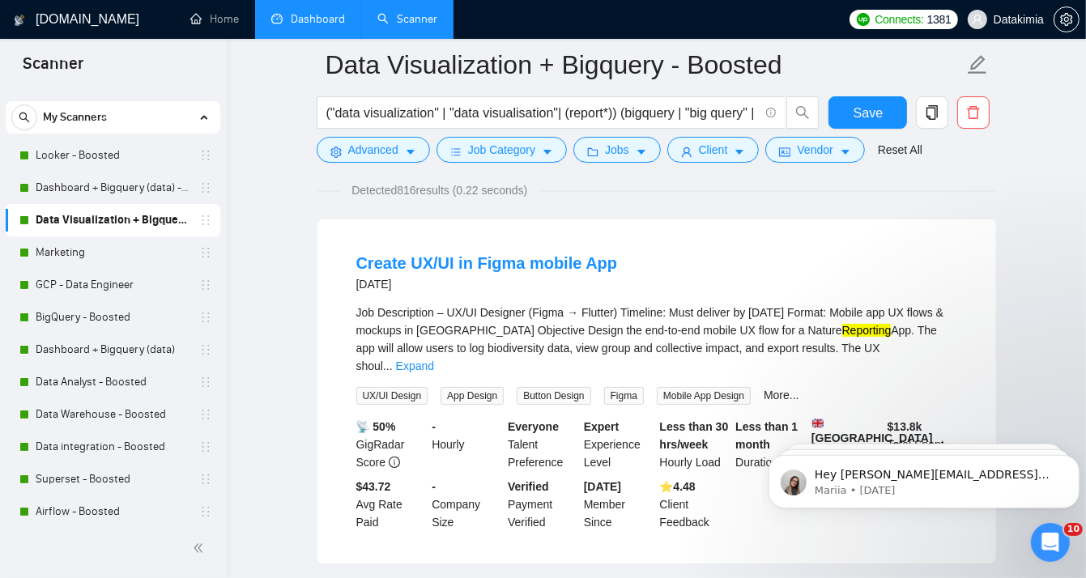
scroll to position [39, 0]
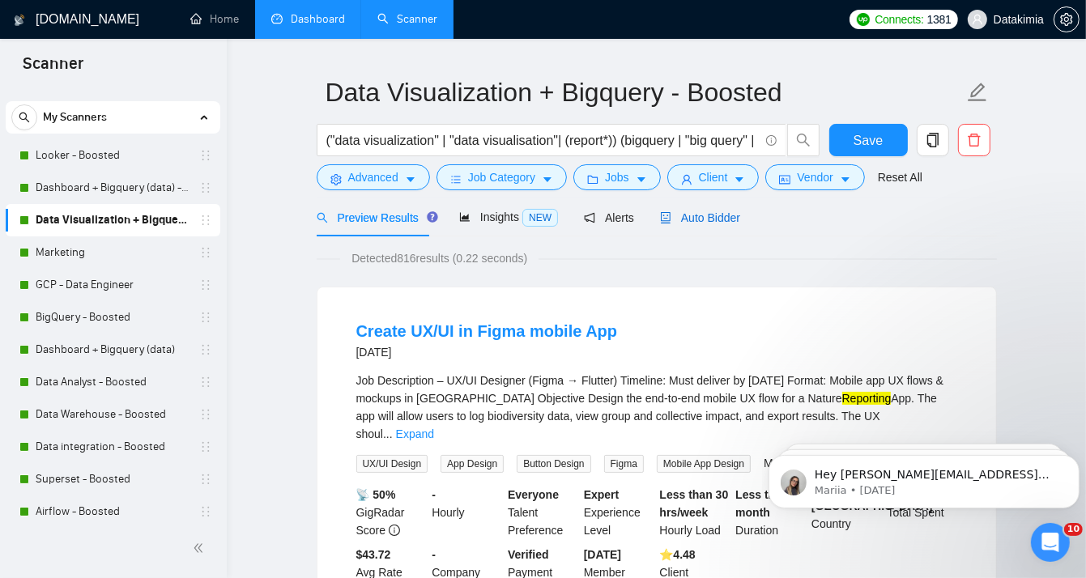
click at [680, 223] on span "Auto Bidder" at bounding box center [700, 217] width 80 height 13
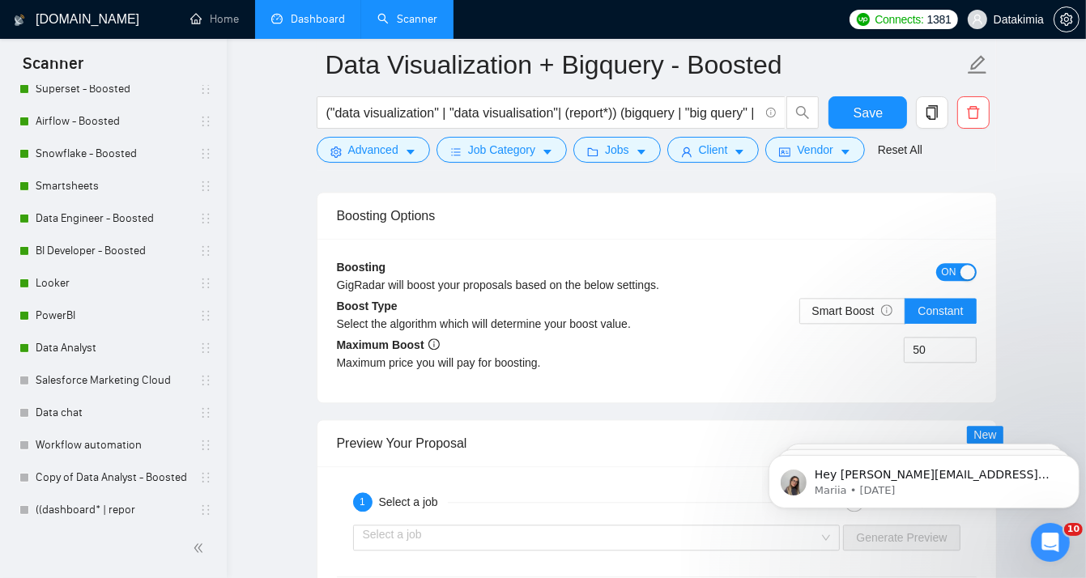
scroll to position [423, 0]
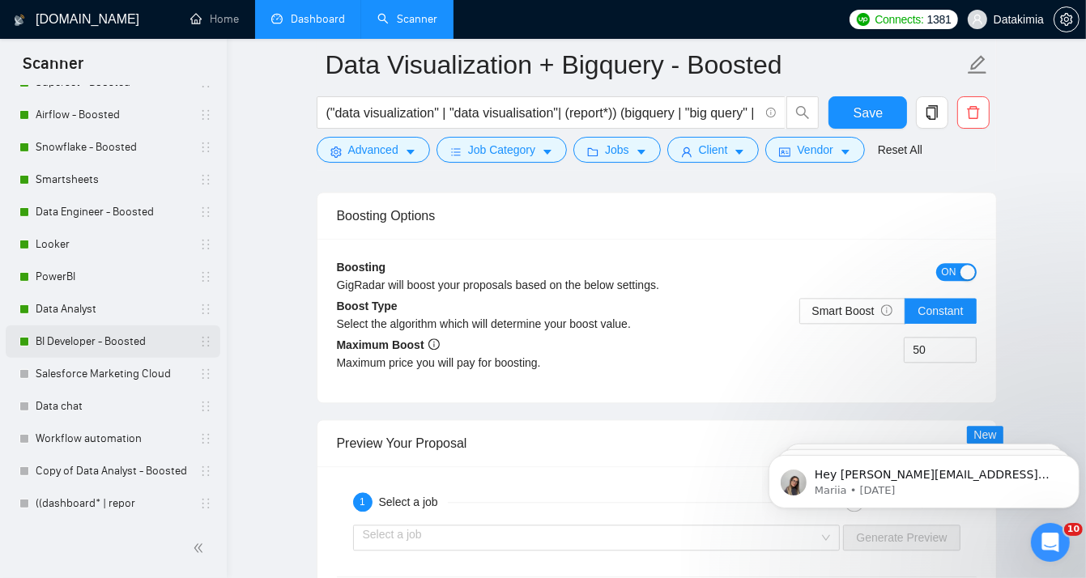
click at [134, 346] on link "BI Developer - Boosted" at bounding box center [113, 341] width 154 height 32
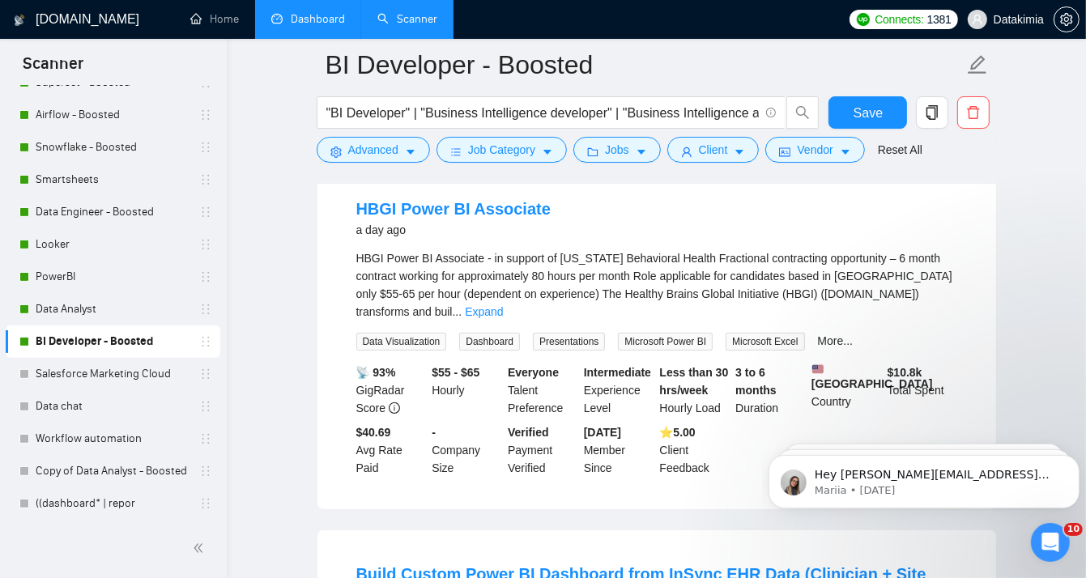
scroll to position [66, 0]
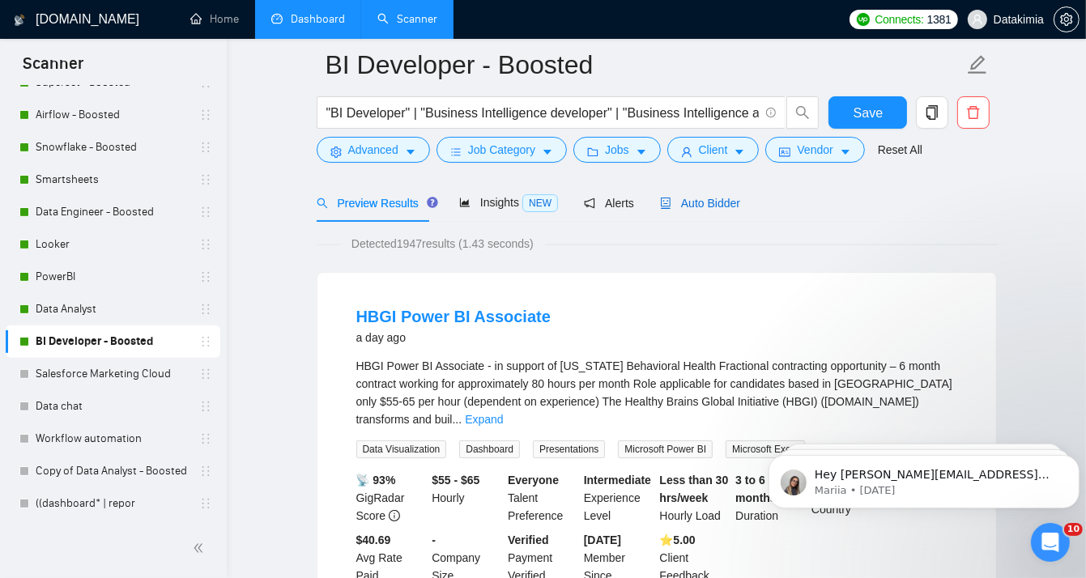
click at [678, 205] on span "Auto Bidder" at bounding box center [700, 203] width 80 height 13
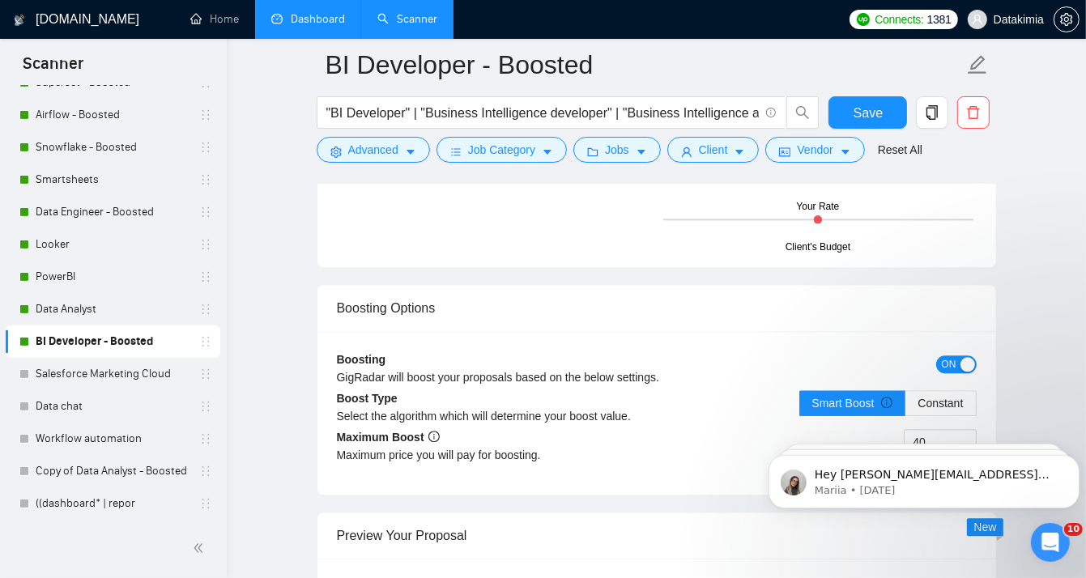
scroll to position [3034, 0]
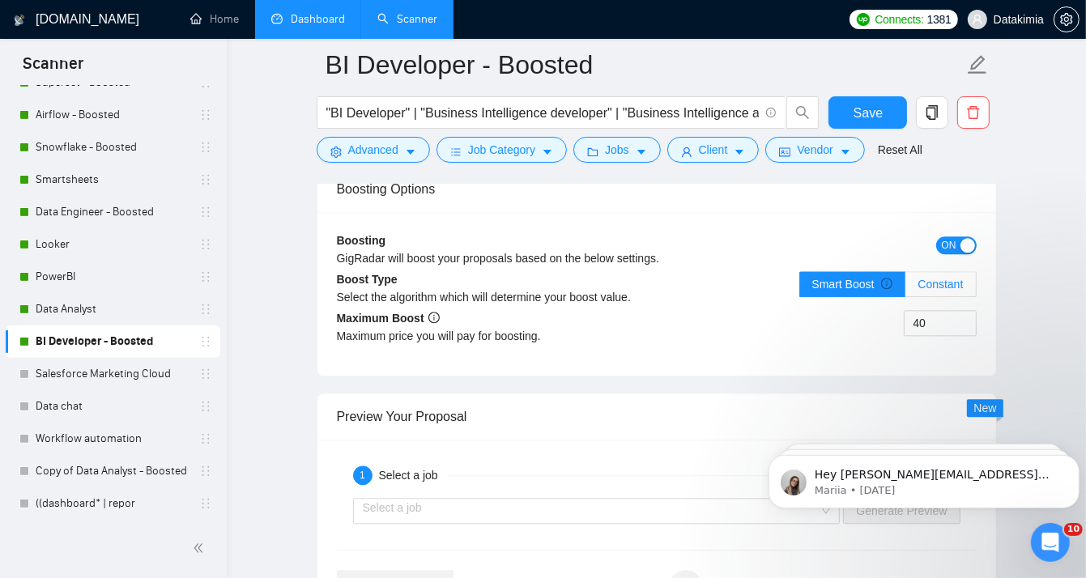
click at [932, 278] on span "Constant" at bounding box center [939, 284] width 45 height 13
click at [905, 288] on input "Constant" at bounding box center [905, 288] width 0 height 0
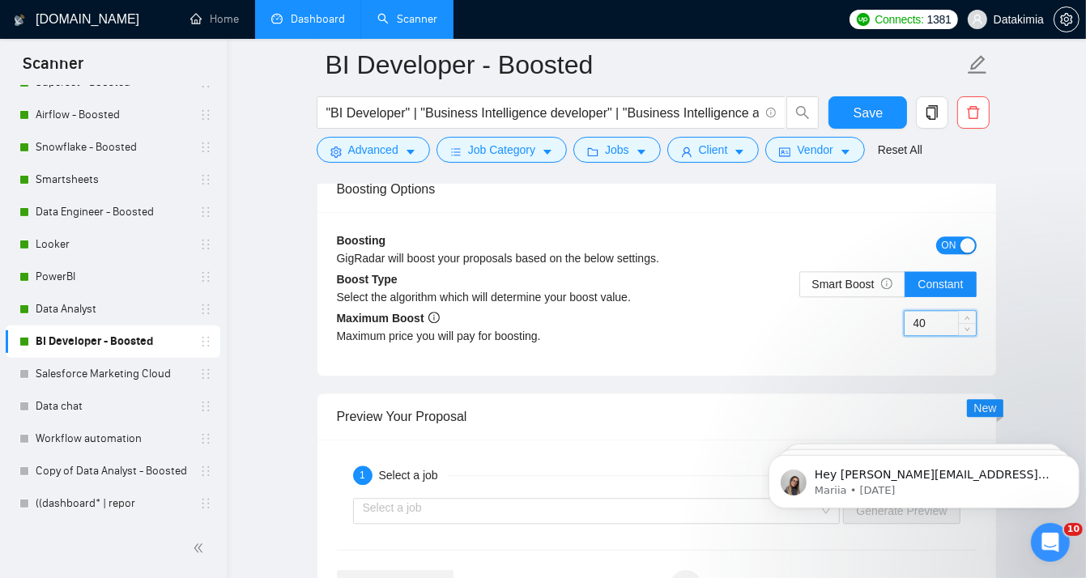
drag, startPoint x: 940, startPoint y: 293, endPoint x: 887, endPoint y: 286, distance: 53.1
click at [887, 310] on div "40" at bounding box center [816, 332] width 320 height 45
type input "30"
click at [886, 118] on button "Save" at bounding box center [867, 112] width 79 height 32
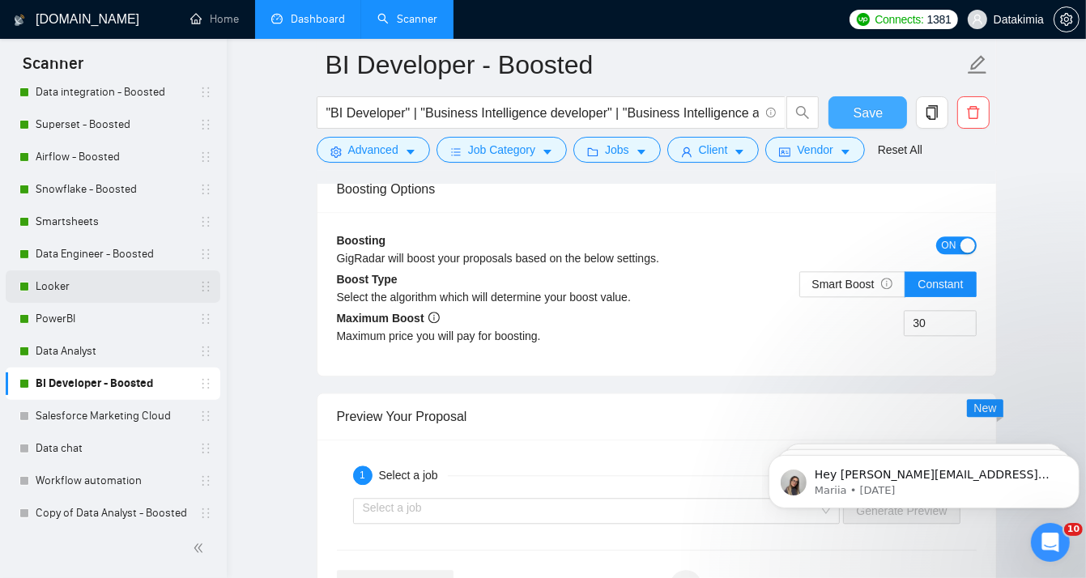
scroll to position [343, 0]
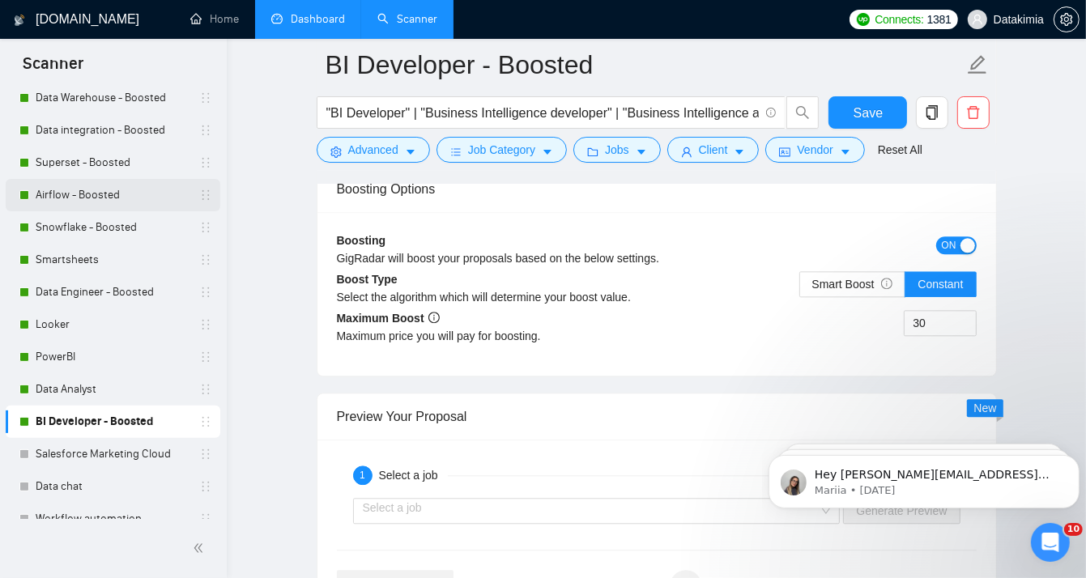
click at [109, 209] on link "Airflow - Boosted" at bounding box center [113, 195] width 154 height 32
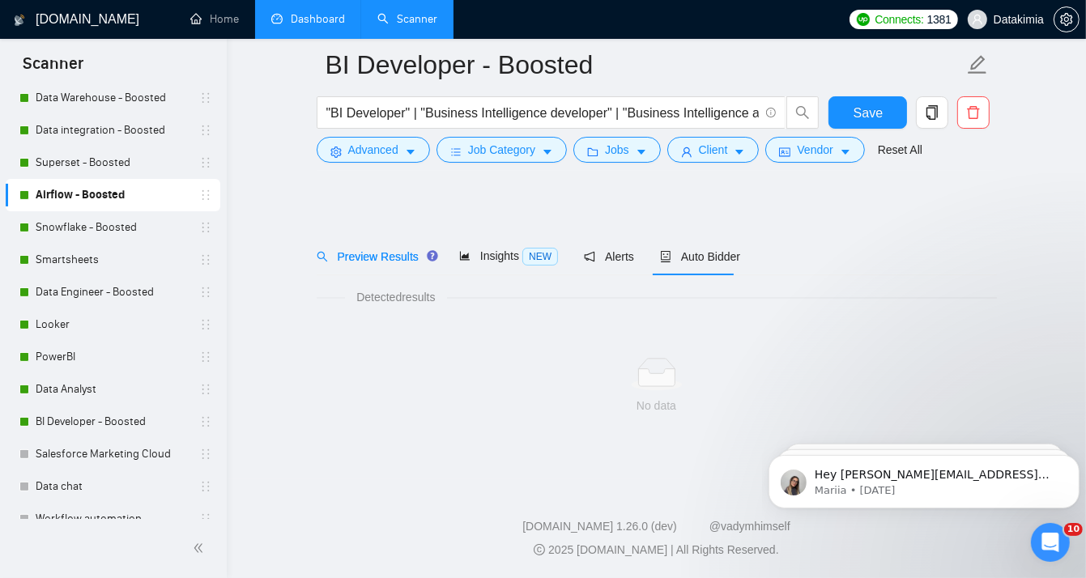
scroll to position [12, 0]
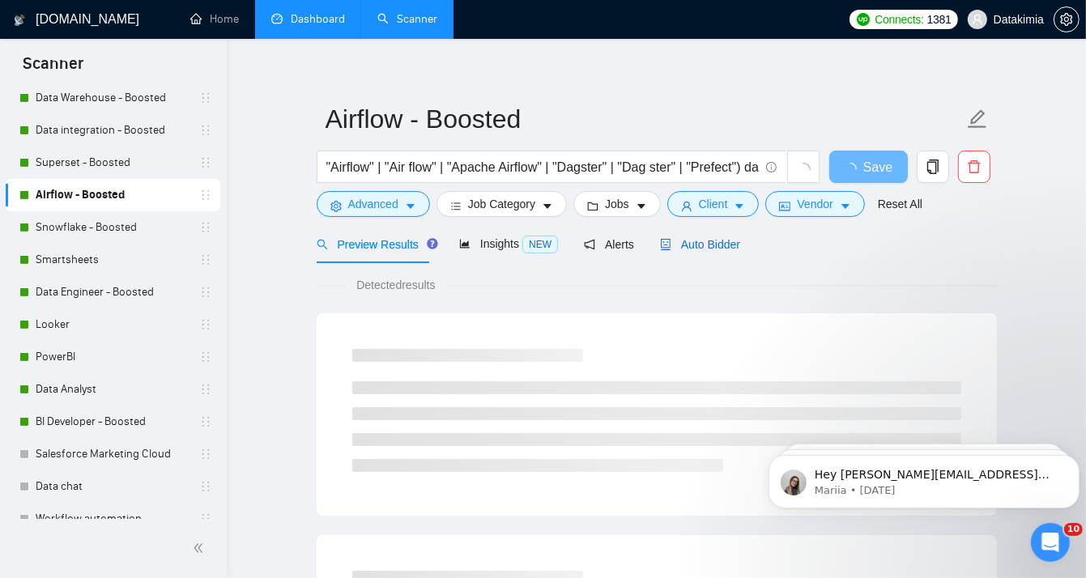
click at [690, 243] on span "Auto Bidder" at bounding box center [700, 244] width 80 height 13
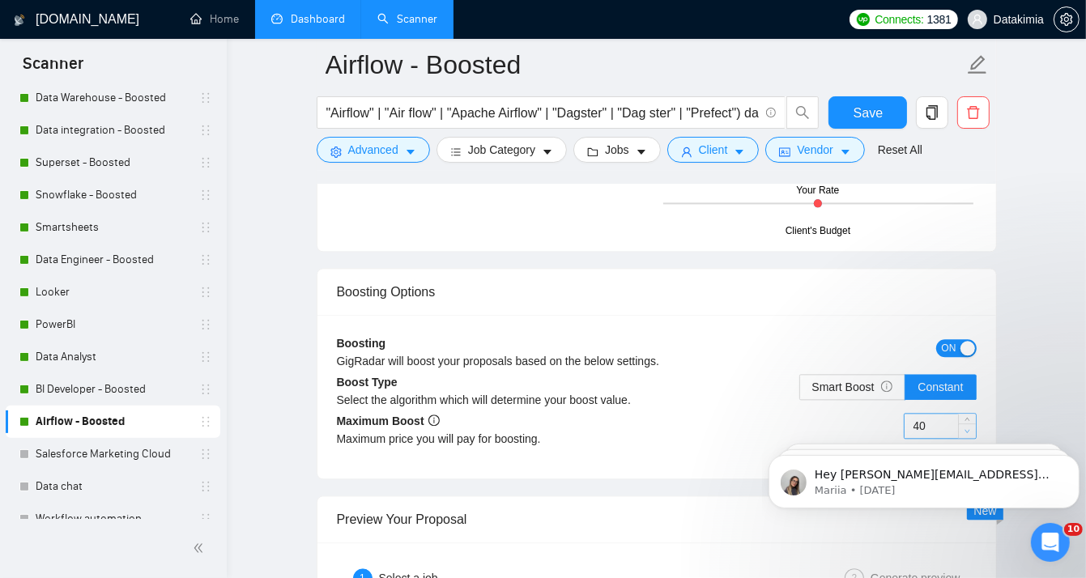
scroll to position [2981, 0]
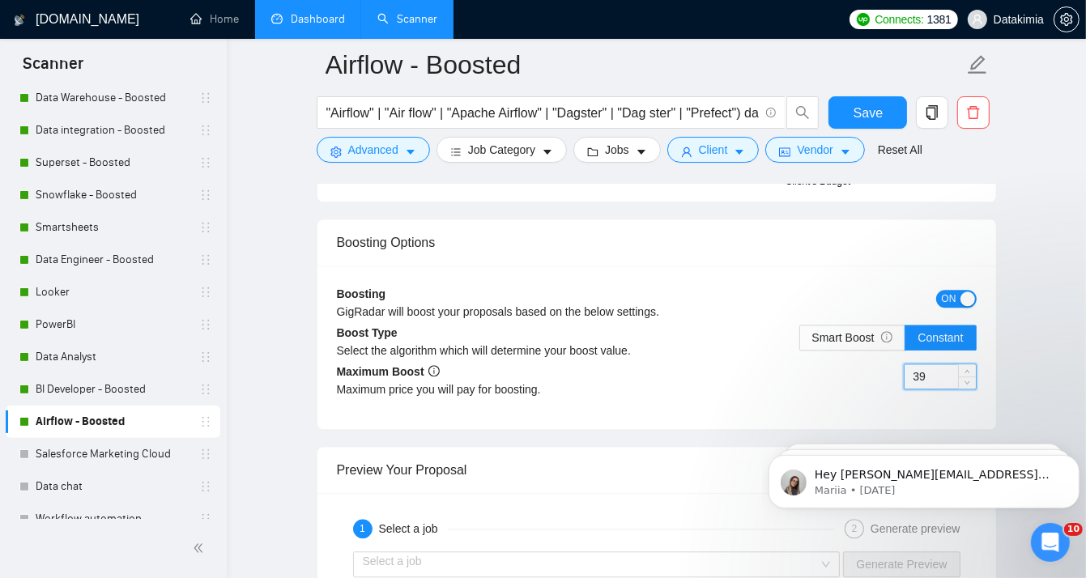
drag, startPoint x: 958, startPoint y: 342, endPoint x: 912, endPoint y: 338, distance: 46.3
click at [912, 363] on div "39" at bounding box center [939, 376] width 73 height 26
drag, startPoint x: 942, startPoint y: 349, endPoint x: 890, endPoint y: 341, distance: 53.2
click at [890, 363] on div "39" at bounding box center [816, 385] width 320 height 45
click at [866, 331] on span "Smart Boost" at bounding box center [852, 337] width 81 height 13
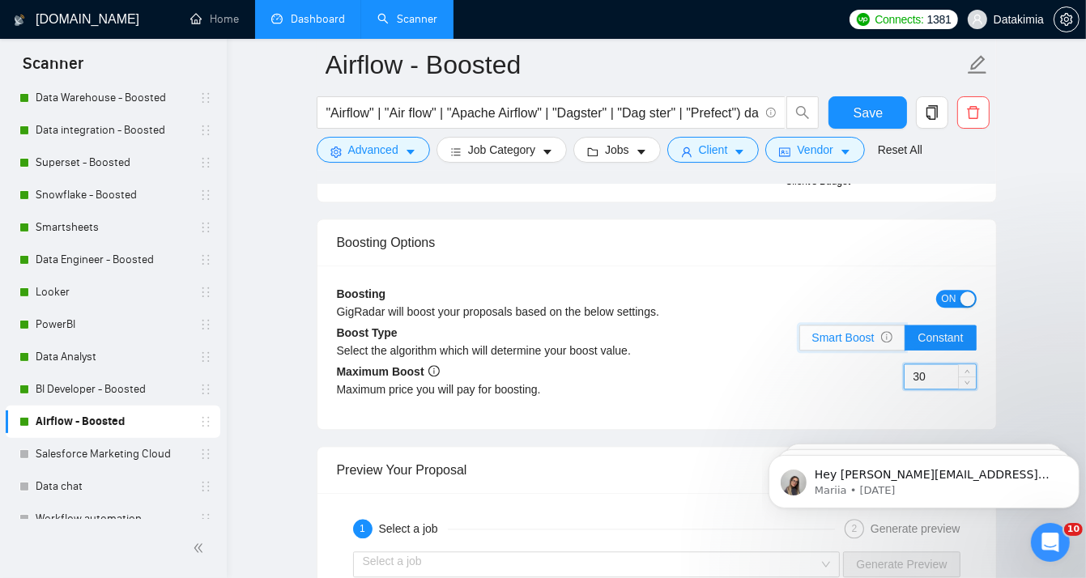
click at [800, 342] on input "Smart Boost" at bounding box center [800, 342] width 0 height 0
drag, startPoint x: 937, startPoint y: 344, endPoint x: 881, endPoint y: 334, distance: 56.8
click at [881, 363] on div "30" at bounding box center [816, 385] width 320 height 45
drag, startPoint x: 941, startPoint y: 334, endPoint x: 896, endPoint y: 330, distance: 44.6
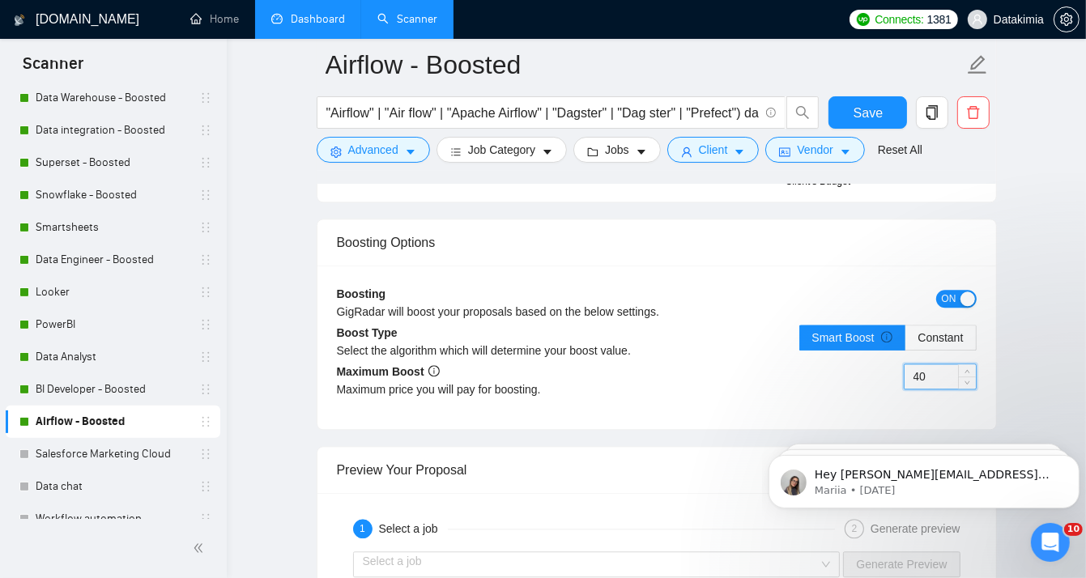
click at [896, 363] on div "40" at bounding box center [816, 385] width 320 height 45
type input "30"
click at [891, 115] on button "Save" at bounding box center [867, 112] width 79 height 32
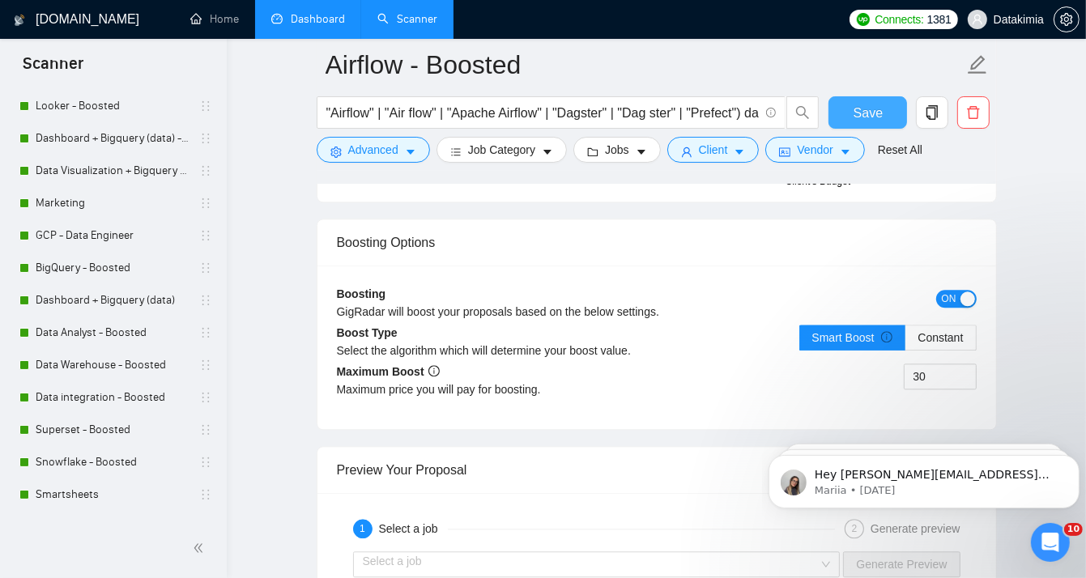
scroll to position [73, 0]
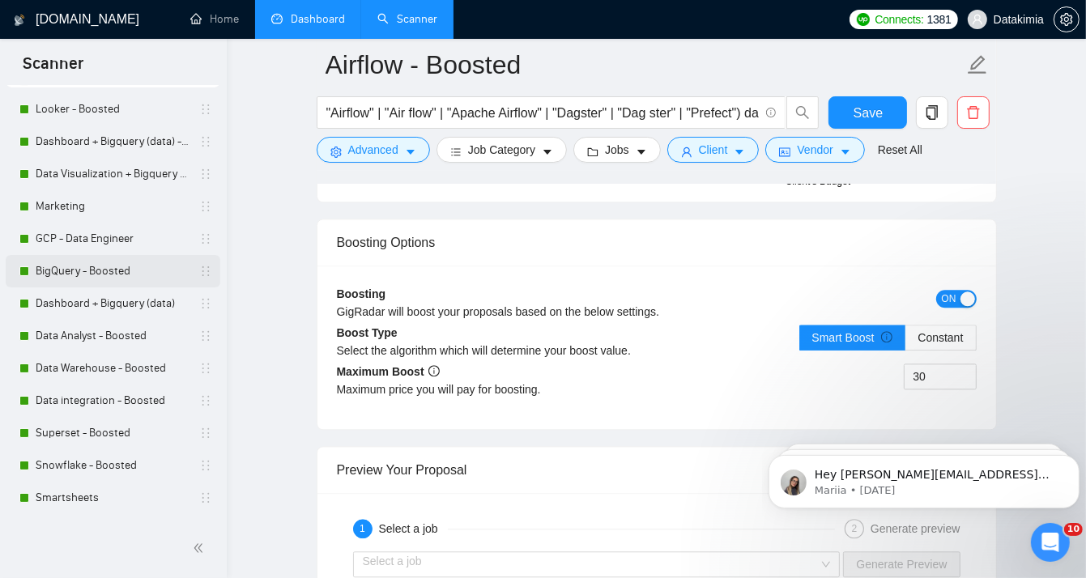
click at [116, 261] on link "BigQuery - Boosted" at bounding box center [113, 271] width 154 height 32
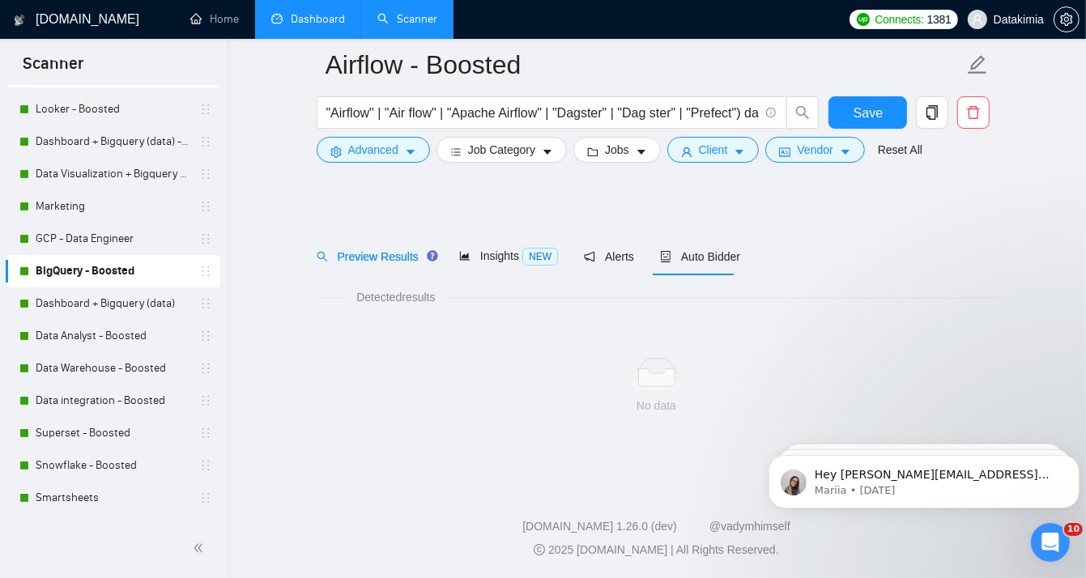
scroll to position [12, 0]
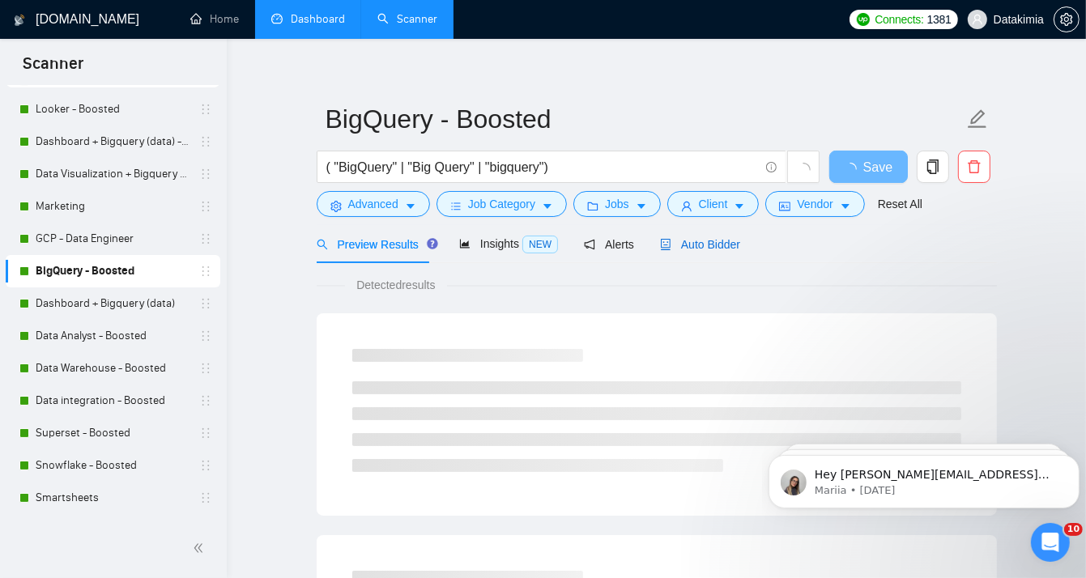
click at [693, 252] on div "Auto Bidder" at bounding box center [700, 245] width 80 height 18
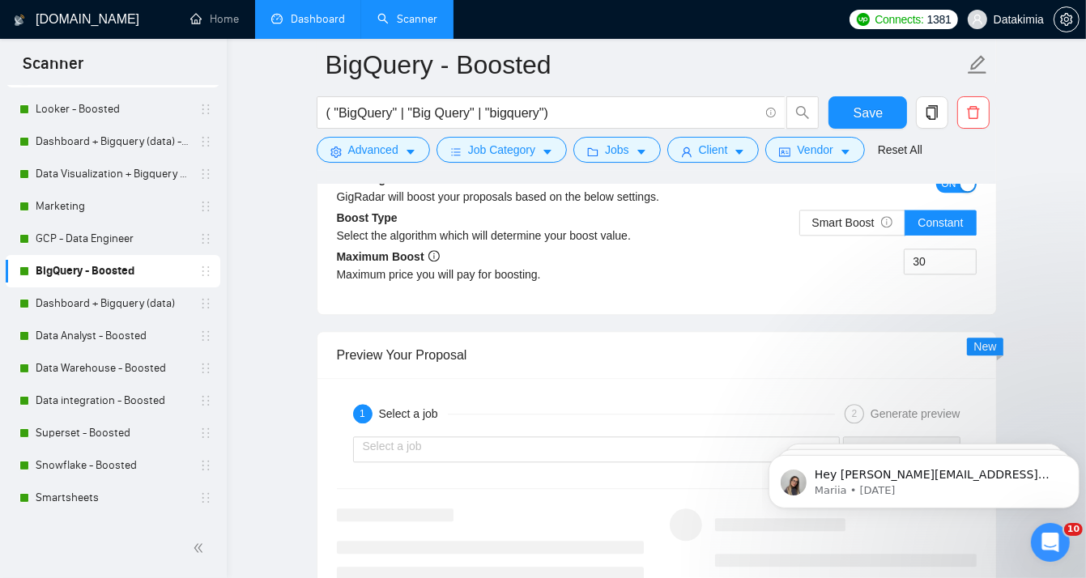
scroll to position [3088, 0]
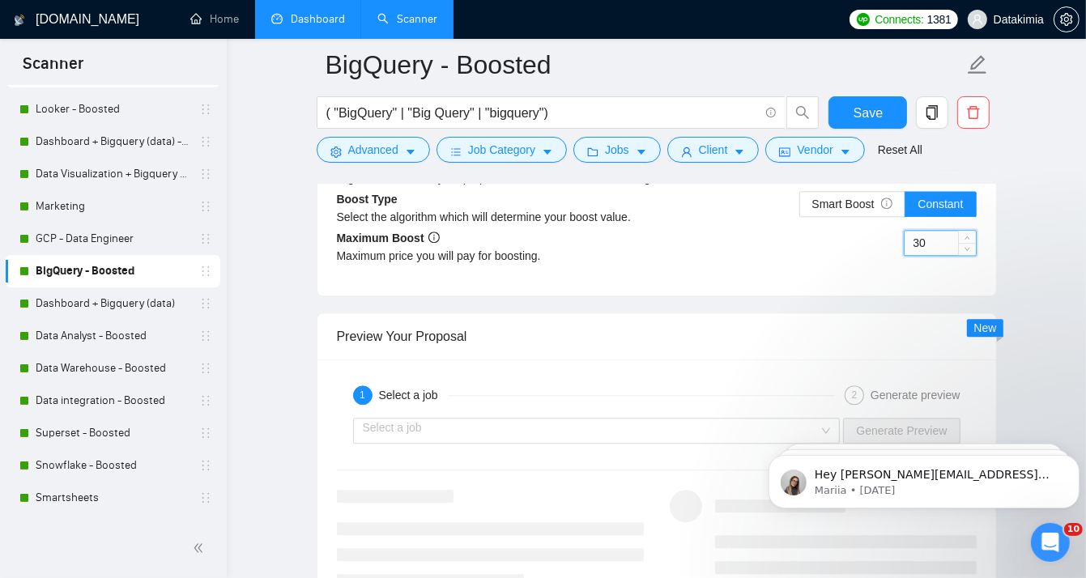
drag, startPoint x: 927, startPoint y: 227, endPoint x: 903, endPoint y: 231, distance: 23.7
click at [904, 231] on input "30" at bounding box center [939, 243] width 71 height 24
type input "40"
click at [899, 119] on button "Save" at bounding box center [867, 112] width 79 height 32
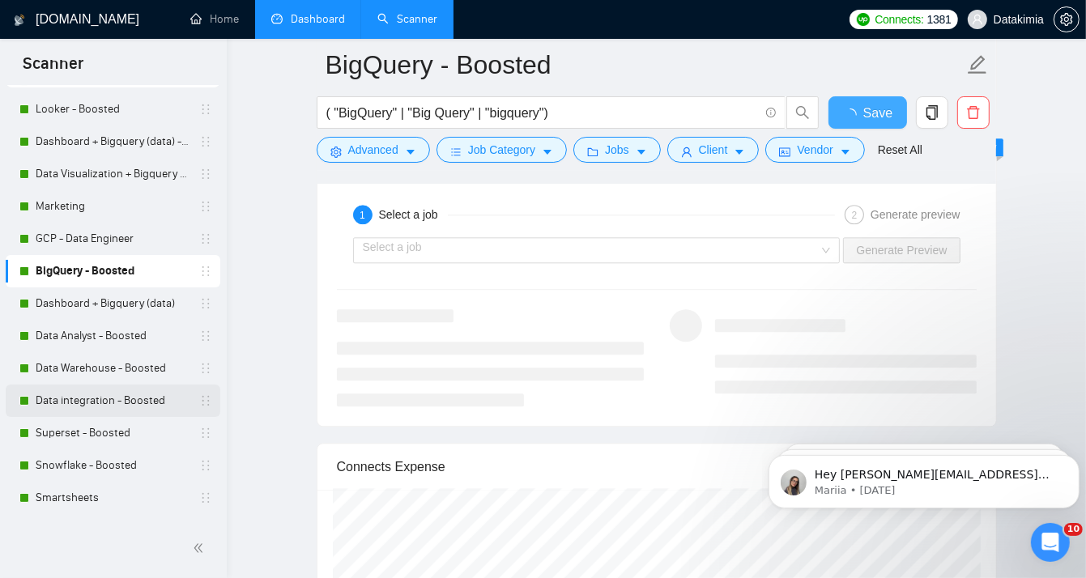
checkbox input "true"
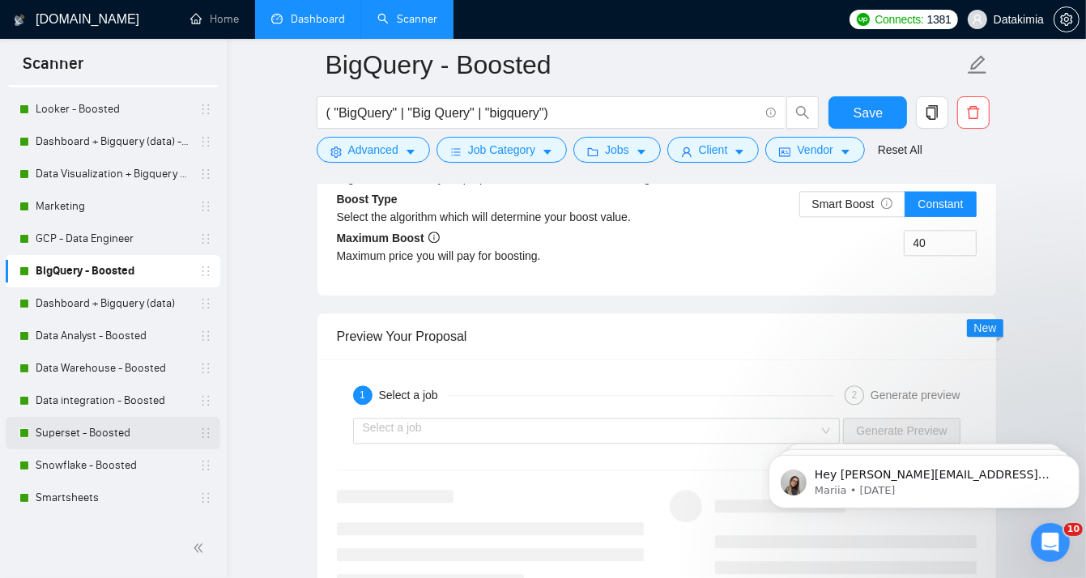
click at [137, 434] on link "Superset - Boosted" at bounding box center [113, 433] width 154 height 32
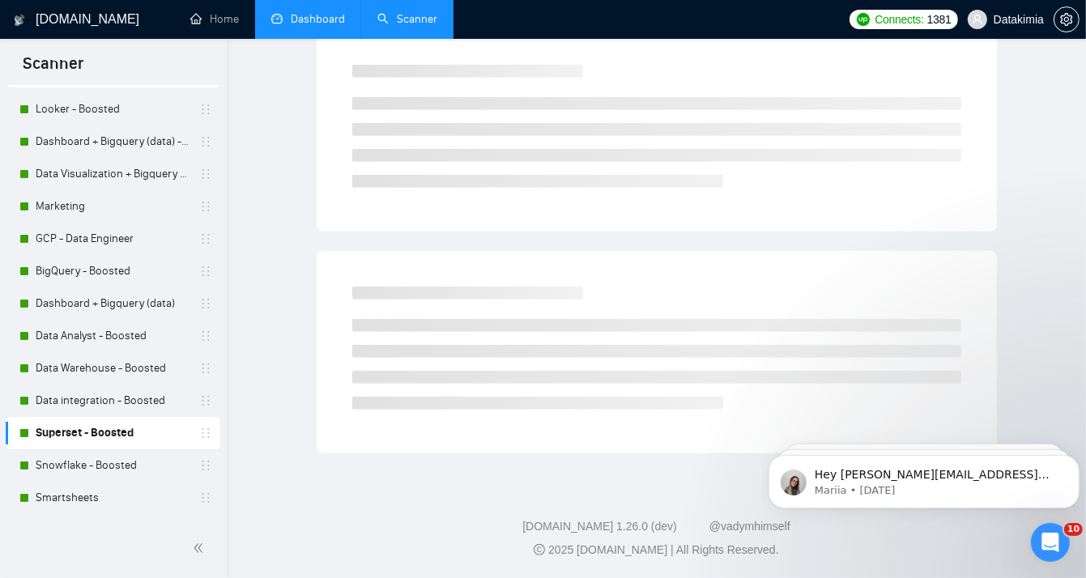
scroll to position [12, 0]
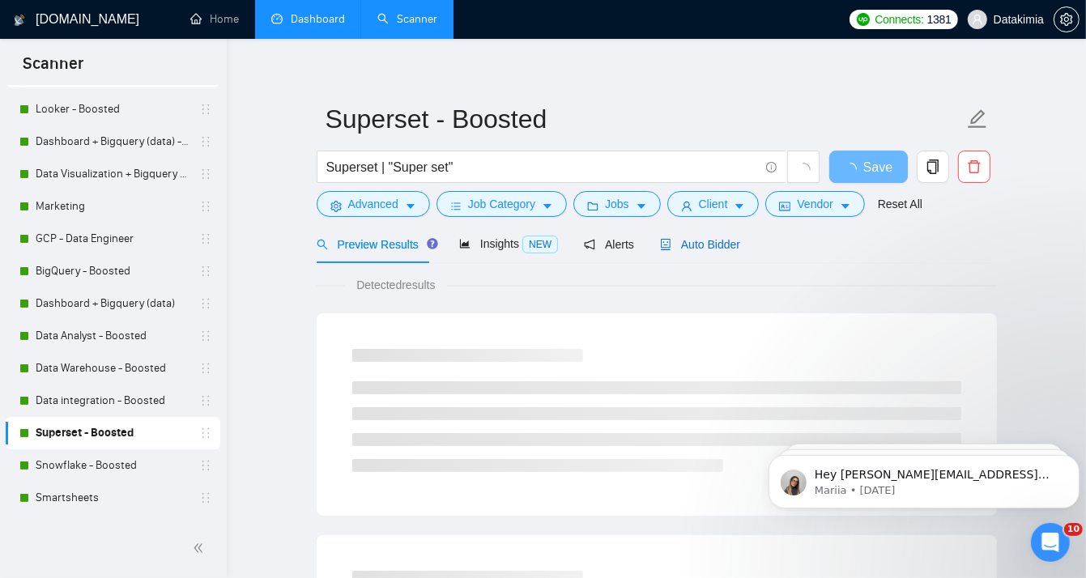
click at [702, 249] on span "Auto Bidder" at bounding box center [700, 244] width 80 height 13
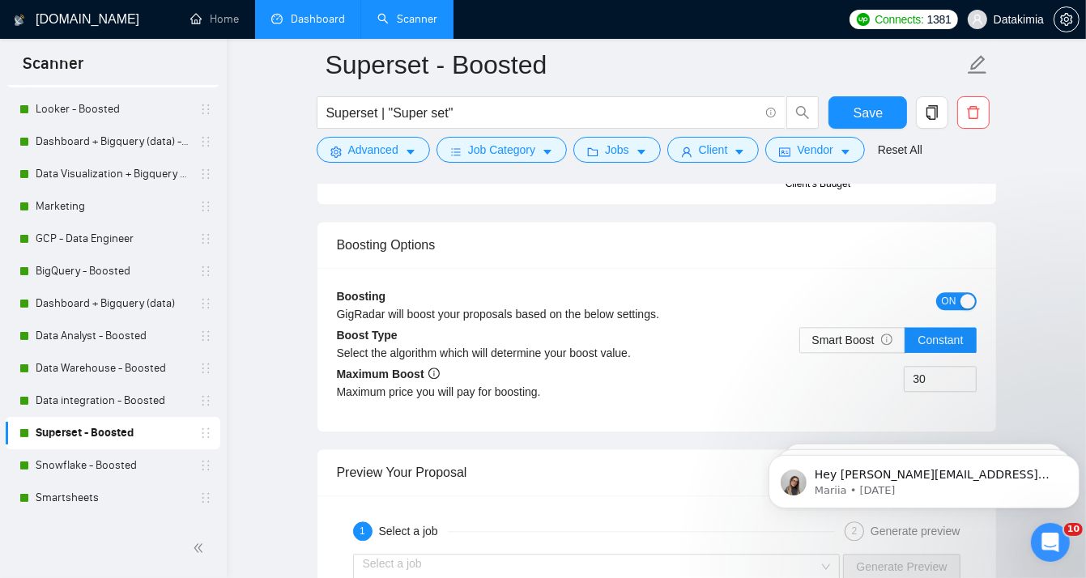
scroll to position [3034, 0]
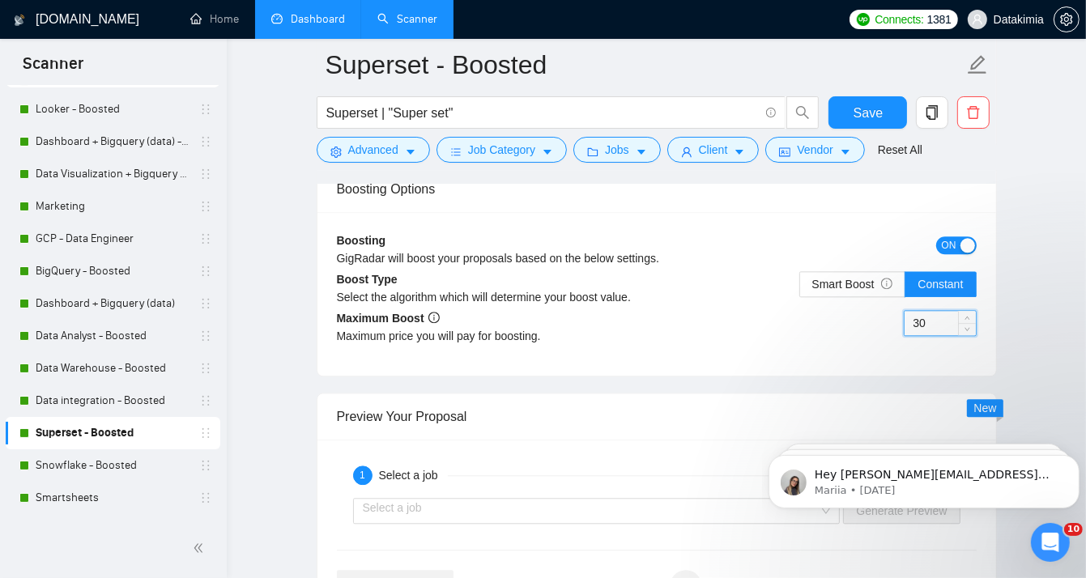
drag, startPoint x: 942, startPoint y: 284, endPoint x: 895, endPoint y: 285, distance: 47.0
click at [895, 310] on div "30" at bounding box center [816, 332] width 320 height 45
type input "40"
click at [869, 108] on span "Save" at bounding box center [867, 113] width 29 height 20
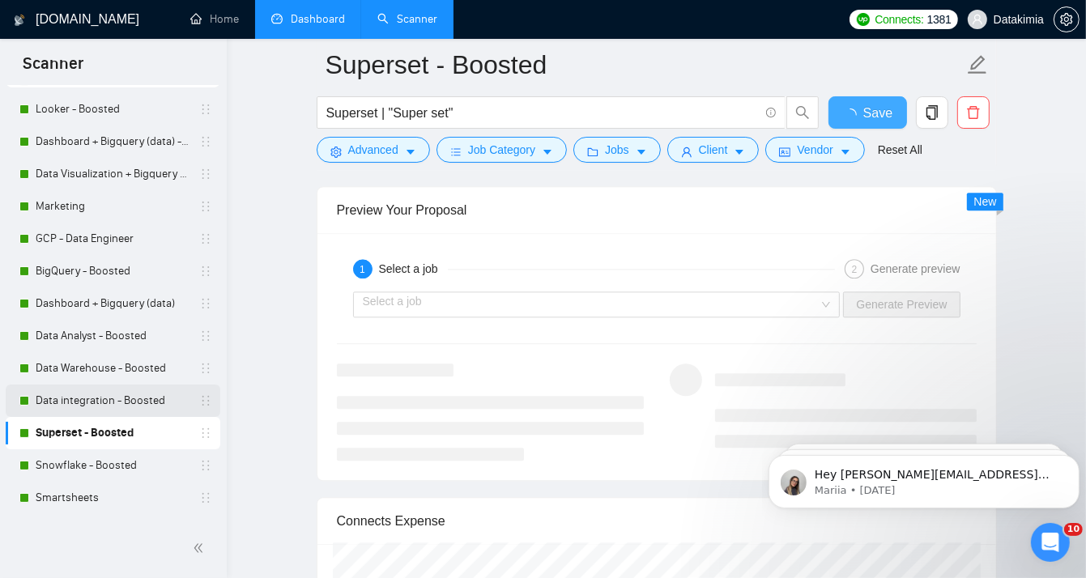
checkbox input "true"
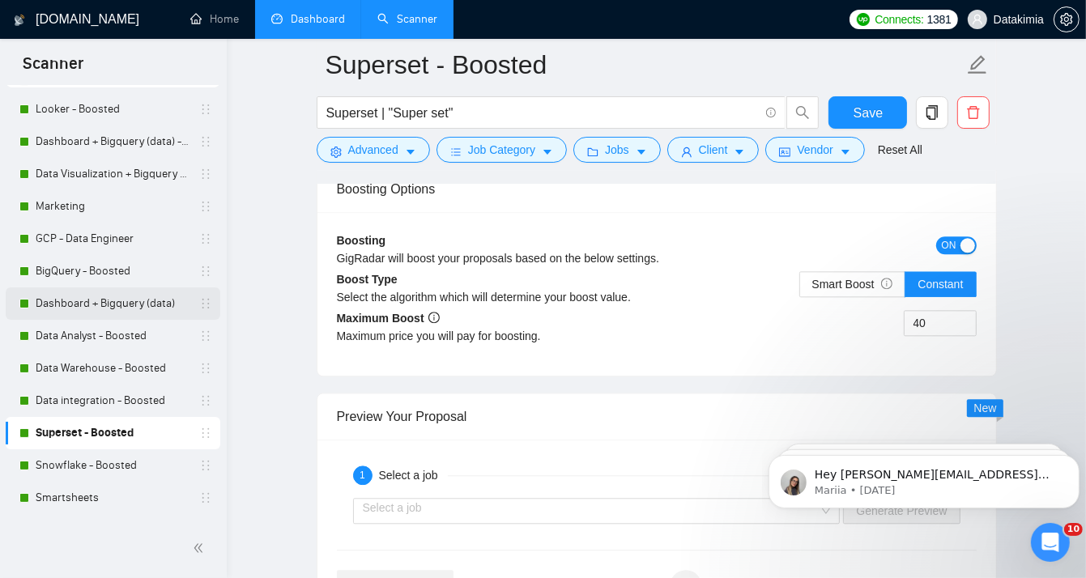
click at [121, 310] on link "Dashboard + Bigquery (data)" at bounding box center [113, 303] width 154 height 32
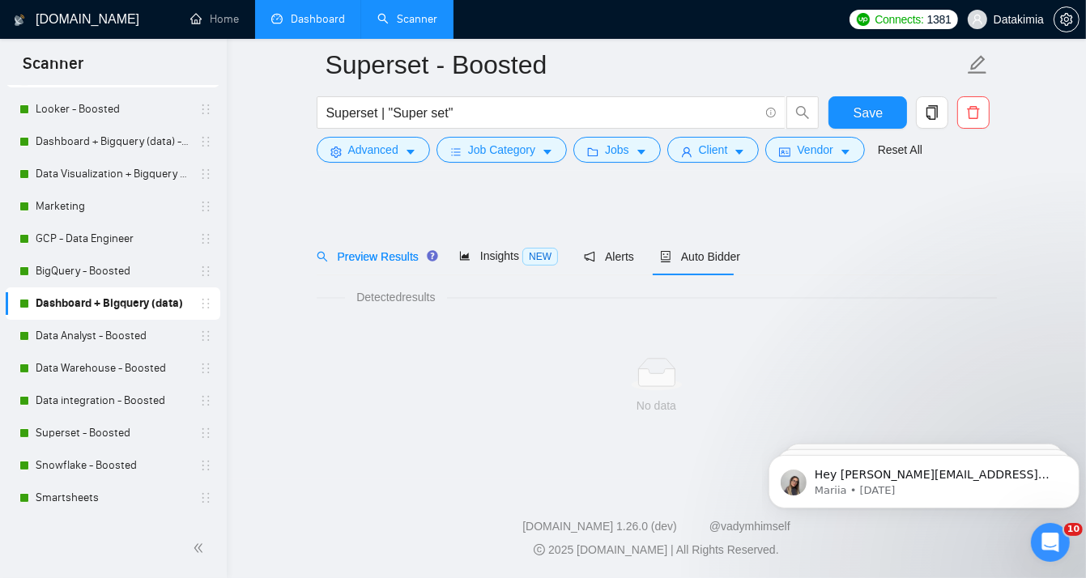
scroll to position [12, 0]
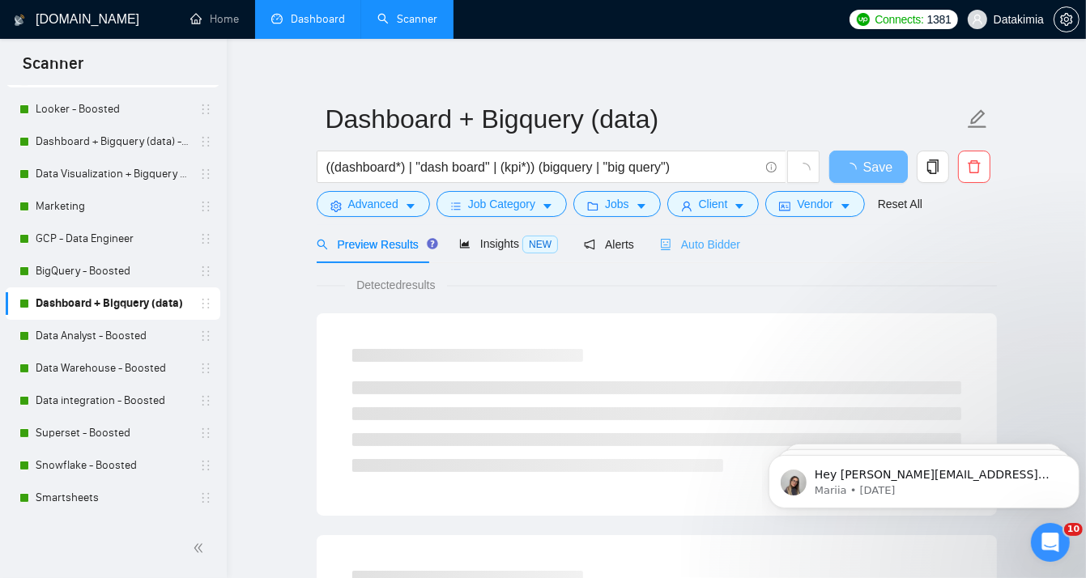
click at [675, 254] on div "Auto Bidder" at bounding box center [700, 244] width 80 height 38
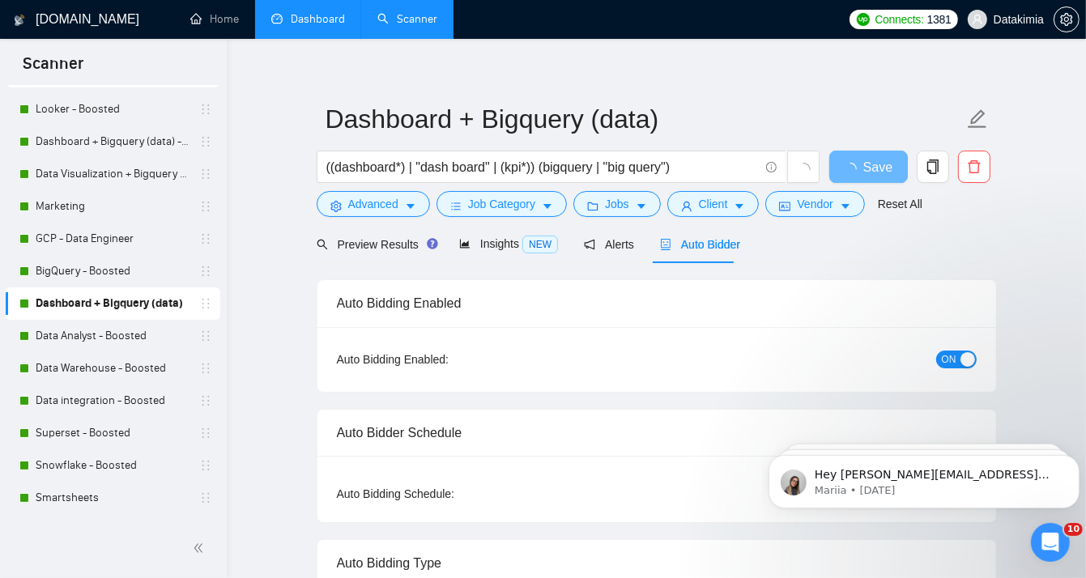
checkbox input "true"
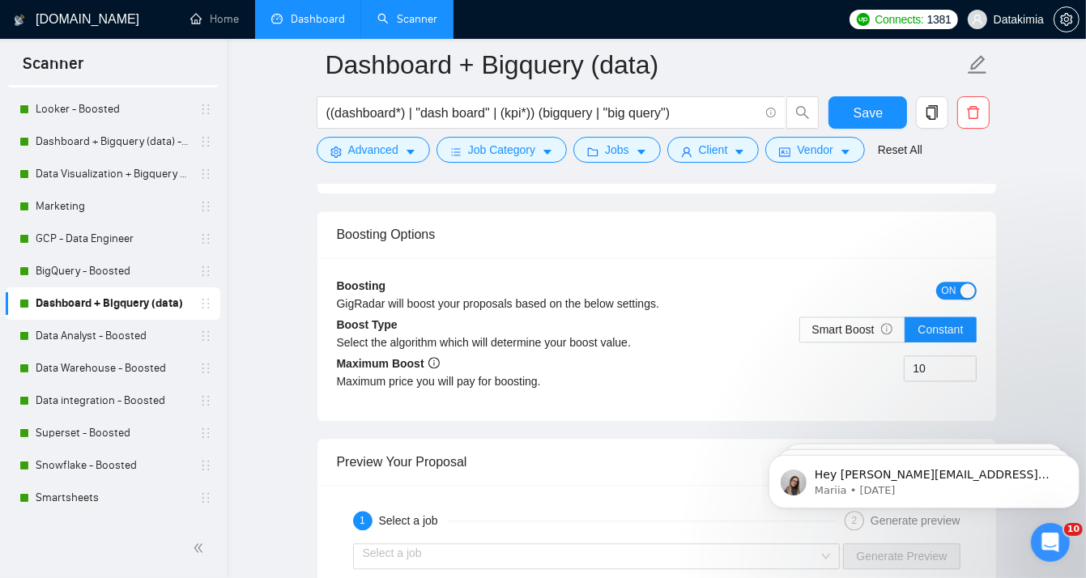
scroll to position [3007, 0]
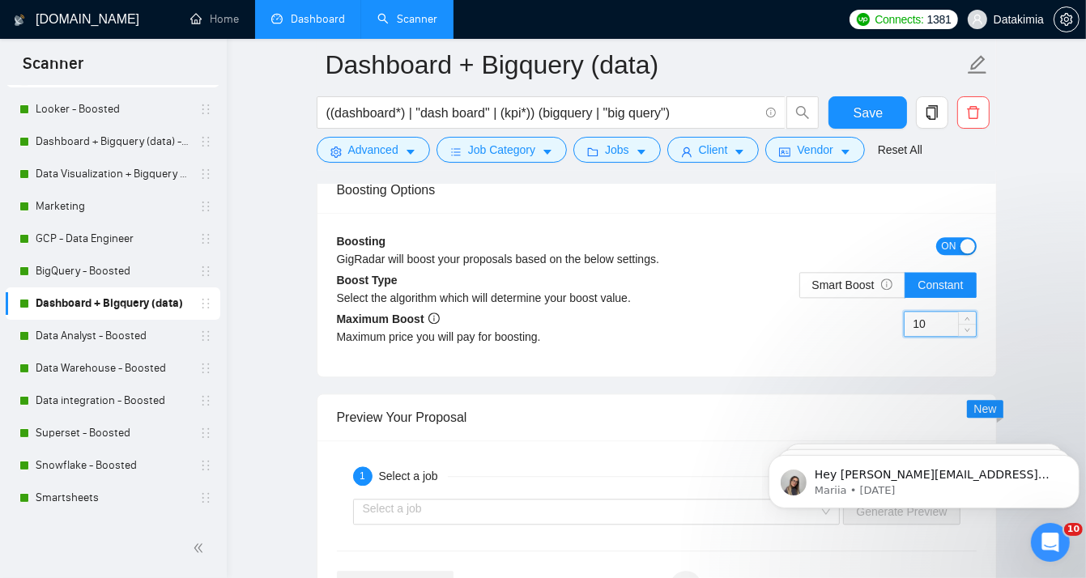
drag, startPoint x: 954, startPoint y: 318, endPoint x: 888, endPoint y: 318, distance: 66.4
click at [888, 318] on div "10" at bounding box center [816, 333] width 320 height 45
type input "40"
click at [882, 123] on button "Save" at bounding box center [867, 112] width 79 height 32
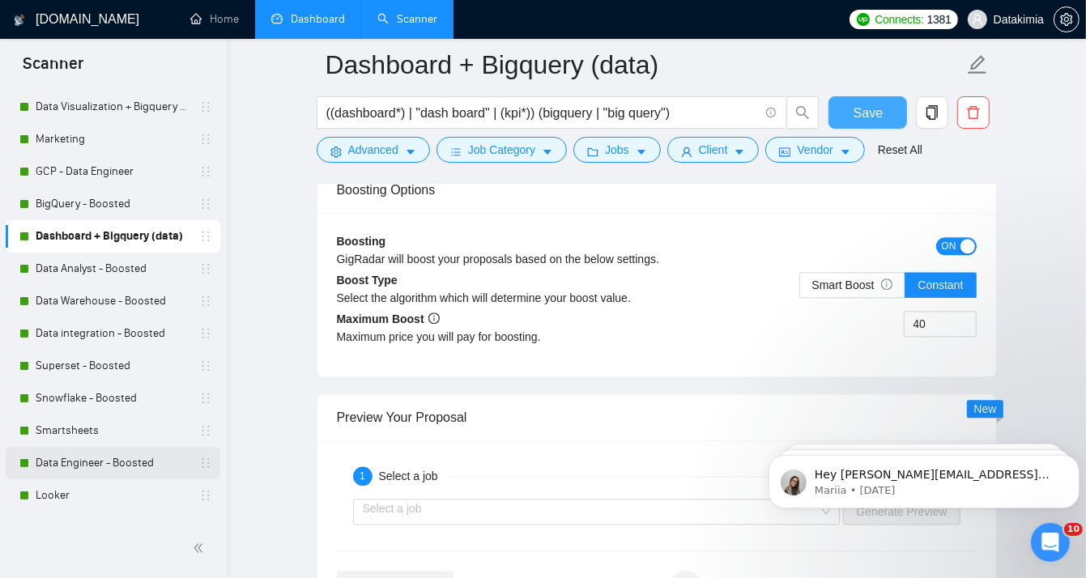
scroll to position [235, 0]
